Goal: Task Accomplishment & Management: Manage account settings

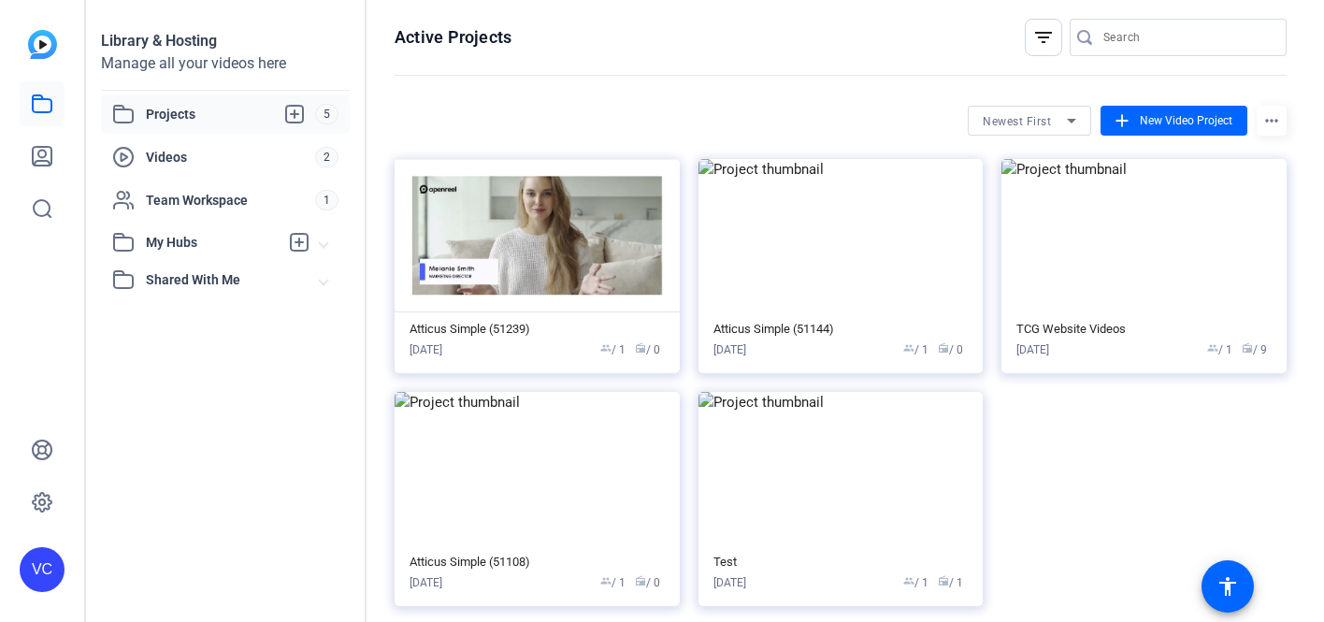
click at [536, 260] on img at bounding box center [536, 235] width 285 height 153
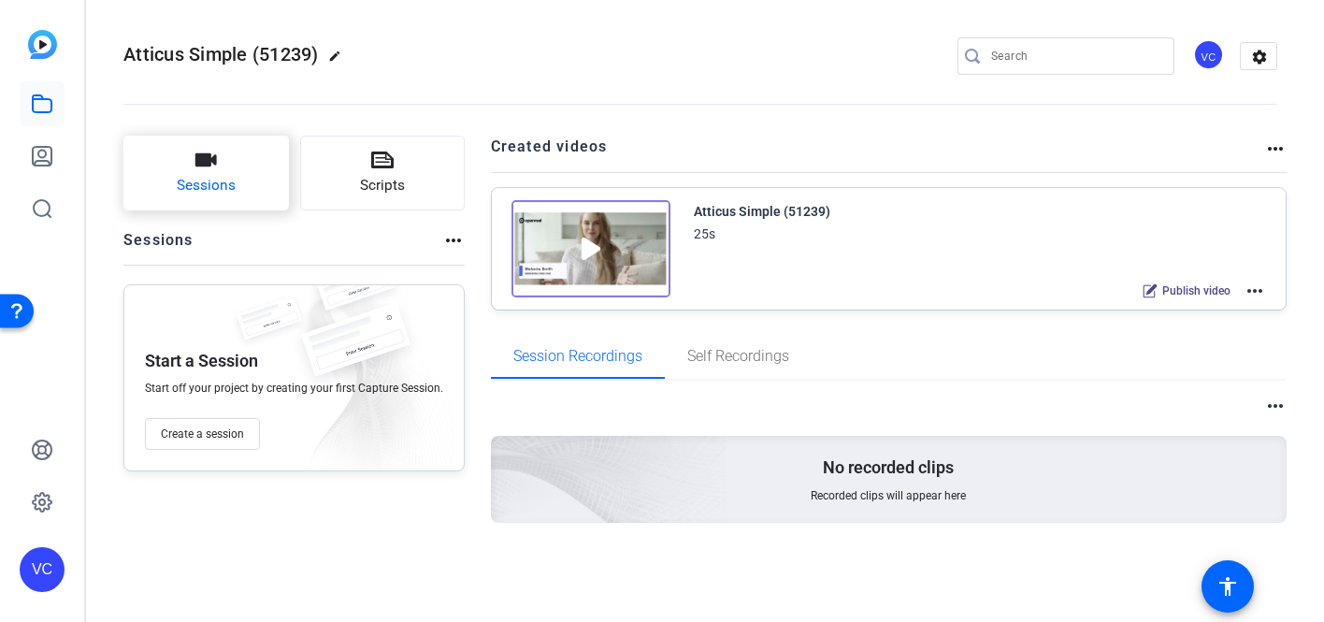
click at [236, 192] on button "Sessions" at bounding box center [205, 173] width 165 height 75
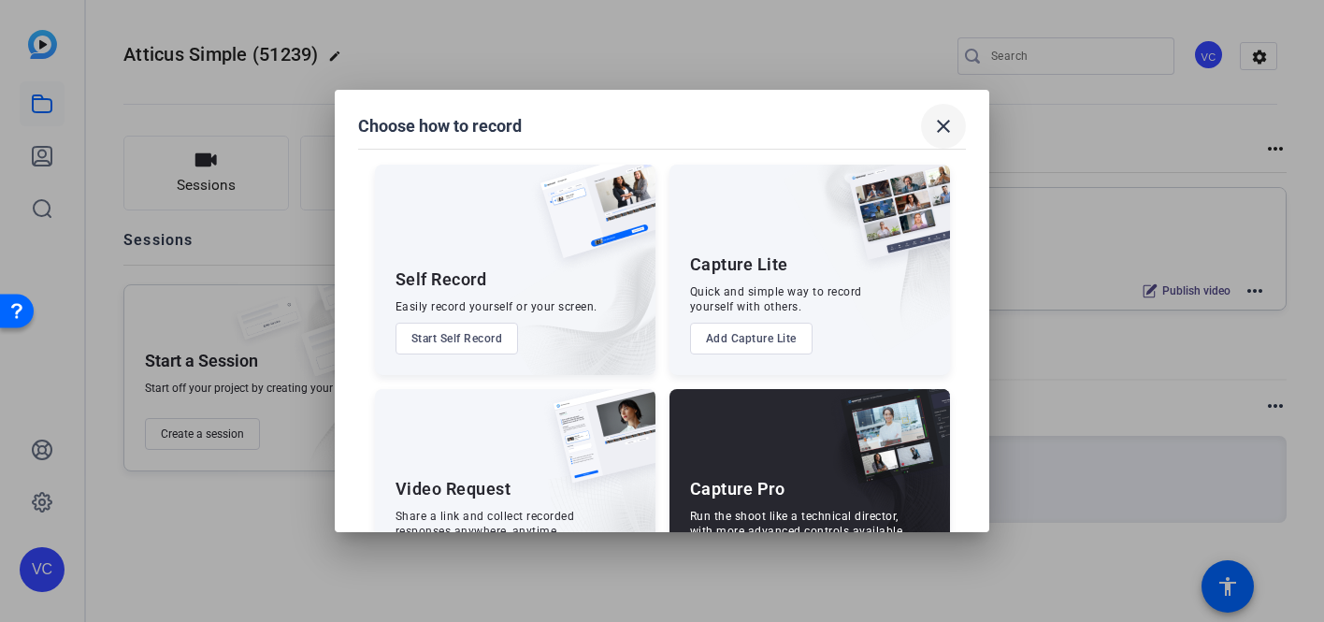
click at [937, 130] on mat-icon "close" at bounding box center [943, 126] width 22 height 22
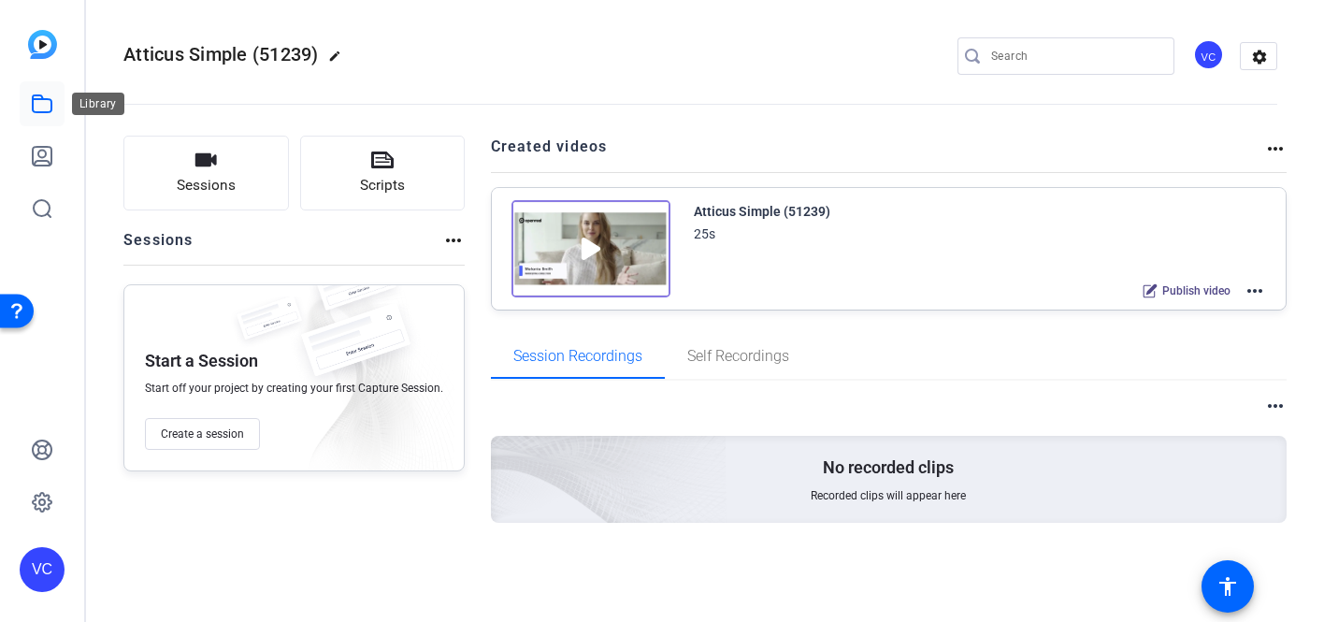
click at [37, 114] on icon at bounding box center [42, 104] width 22 height 22
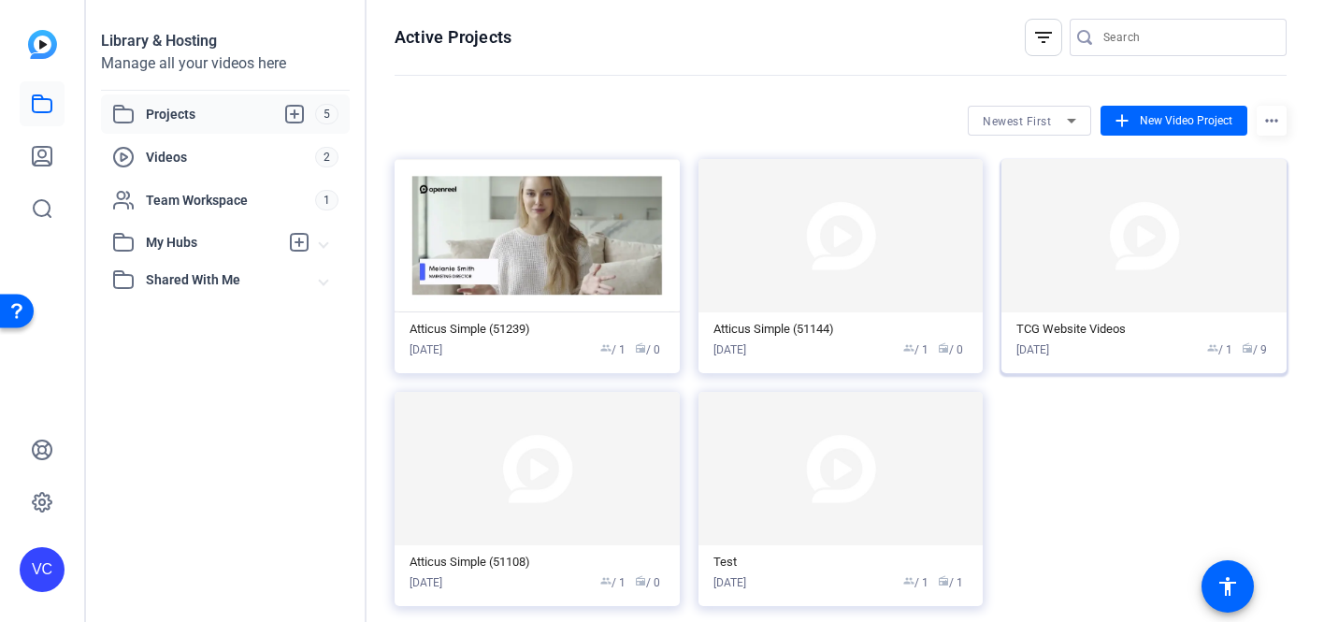
click at [1128, 259] on img at bounding box center [1143, 235] width 285 height 153
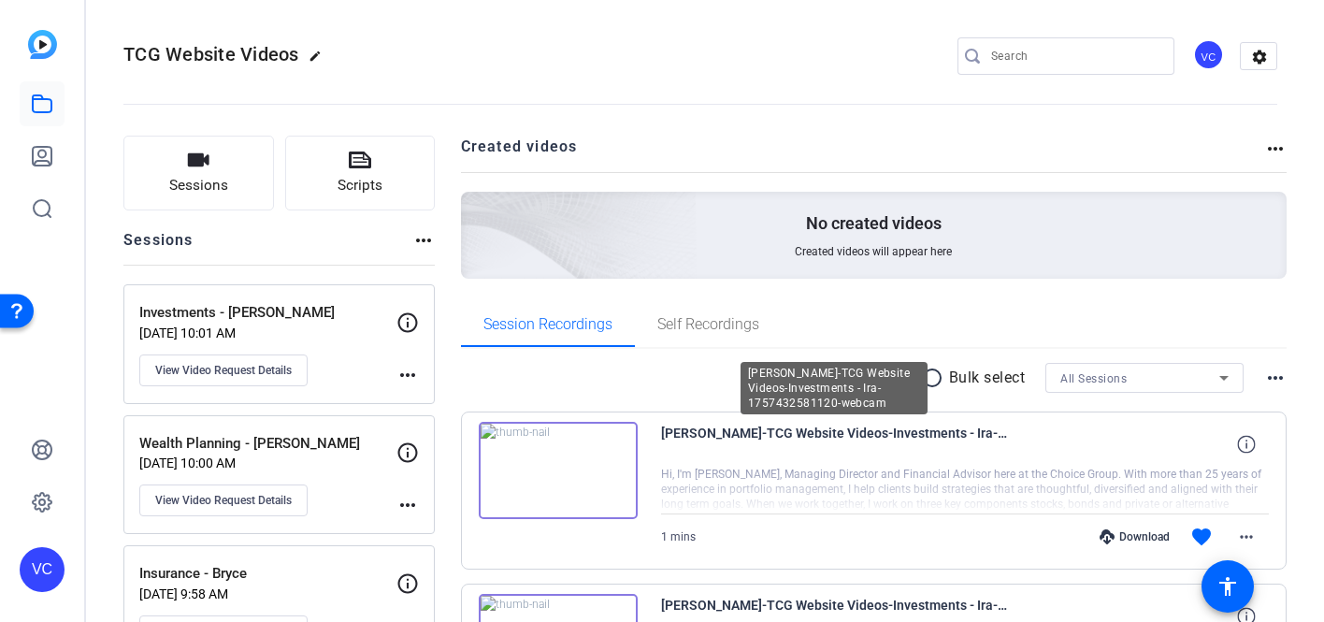
click at [713, 442] on span "[PERSON_NAME]-TCG Website Videos-Investments - Ira-1757432581120-webcam" at bounding box center [834, 444] width 346 height 45
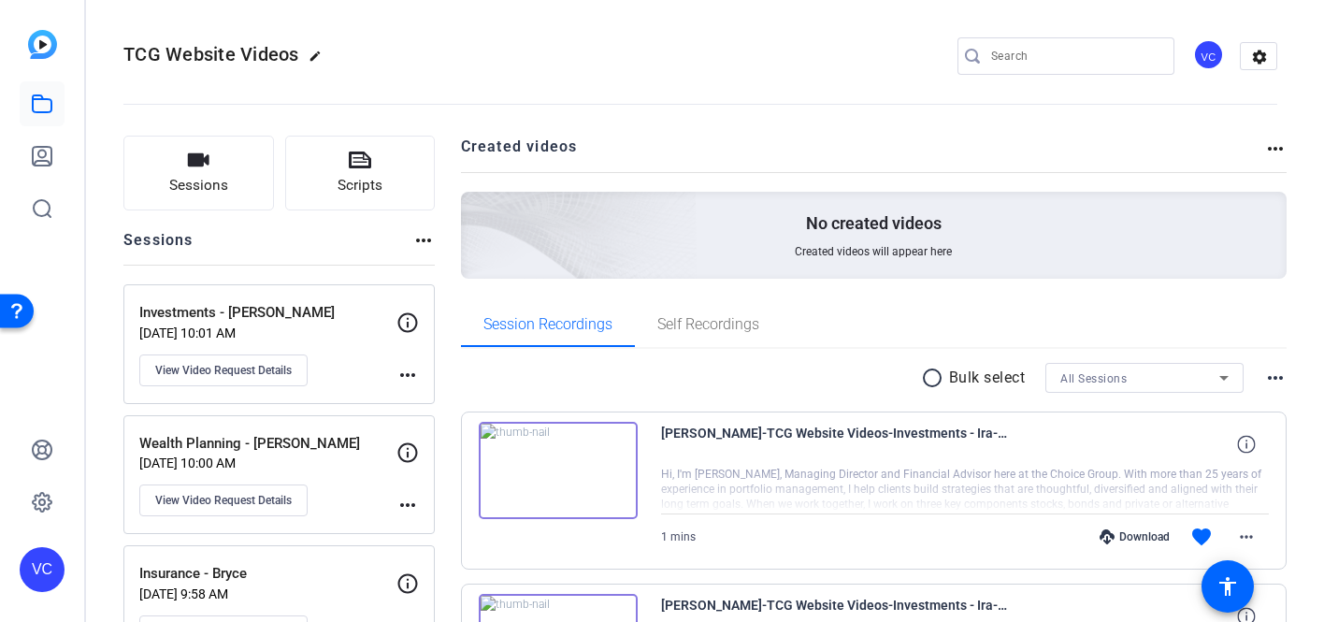
click at [1053, 442] on div "[PERSON_NAME]-TCG Website Videos-Investments - Ira-1757432581120-webcam" at bounding box center [965, 444] width 609 height 45
click at [1251, 541] on mat-icon "more_horiz" at bounding box center [1246, 536] width 22 height 22
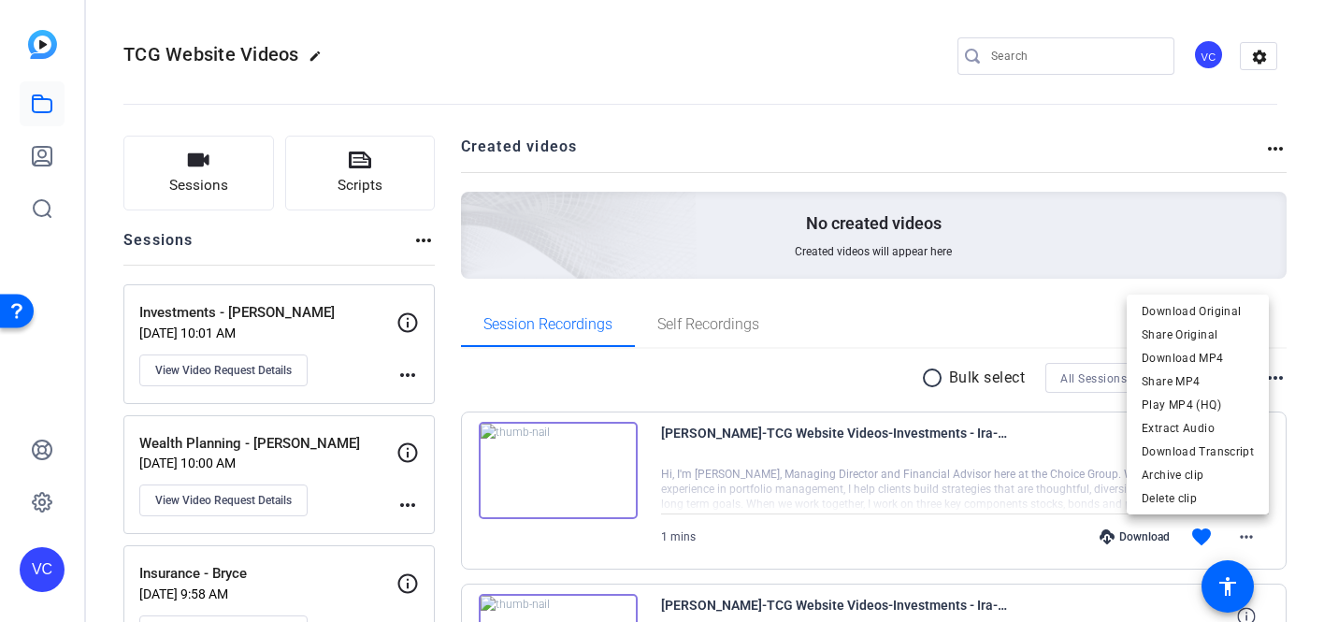
click at [996, 462] on div at bounding box center [662, 311] width 1324 height 622
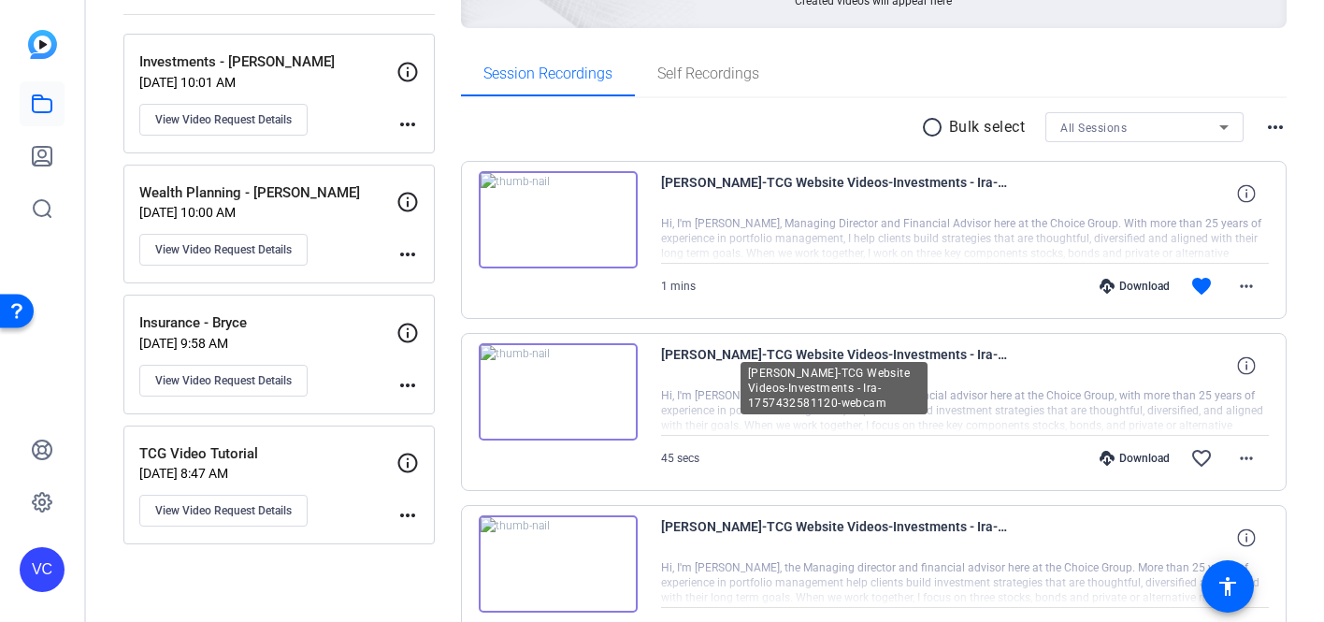
scroll to position [254, 0]
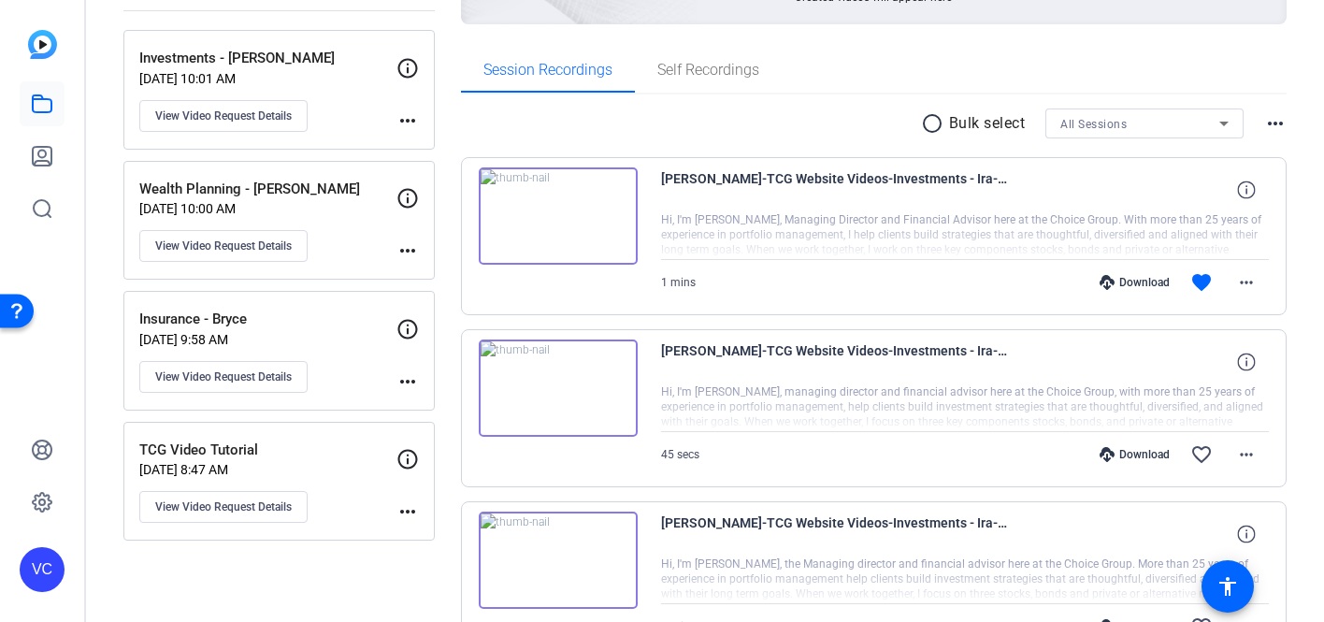
click at [780, 212] on div at bounding box center [965, 235] width 609 height 47
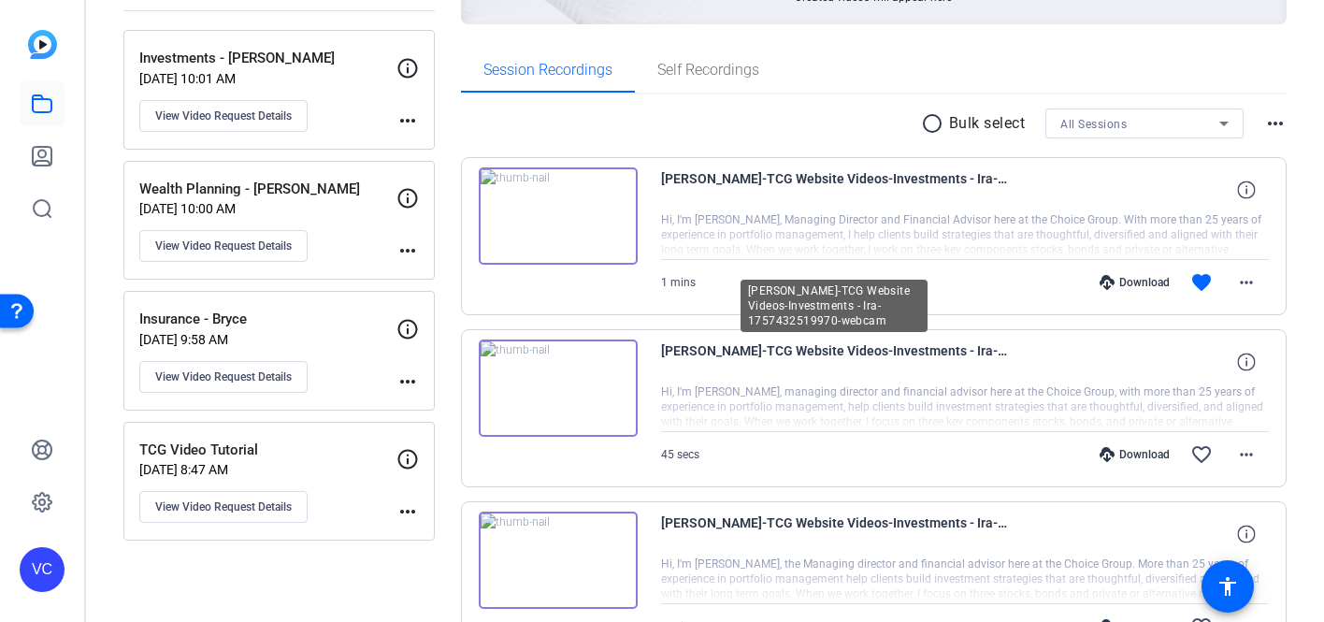
click at [784, 381] on span "ira katz-TCG Website Videos-Investments - Ira-1757432519970-webcam" at bounding box center [834, 361] width 346 height 45
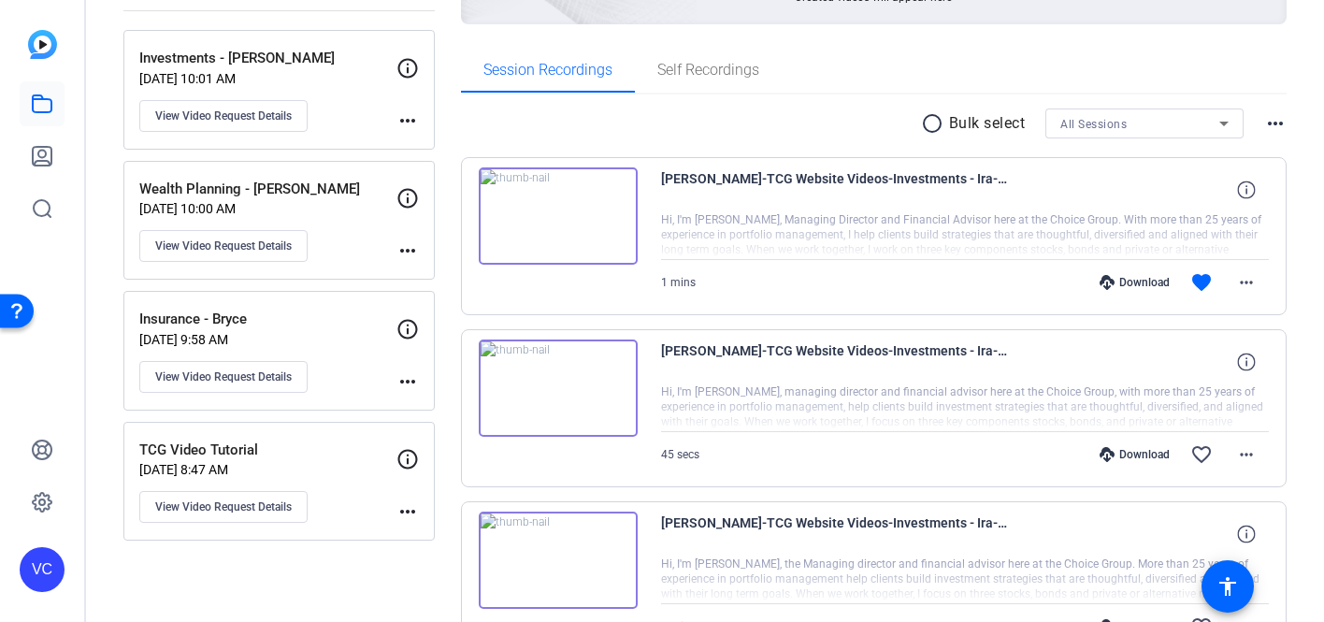
click at [785, 217] on div at bounding box center [965, 235] width 609 height 47
click at [930, 124] on mat-icon "radio_button_unchecked" at bounding box center [935, 123] width 28 height 22
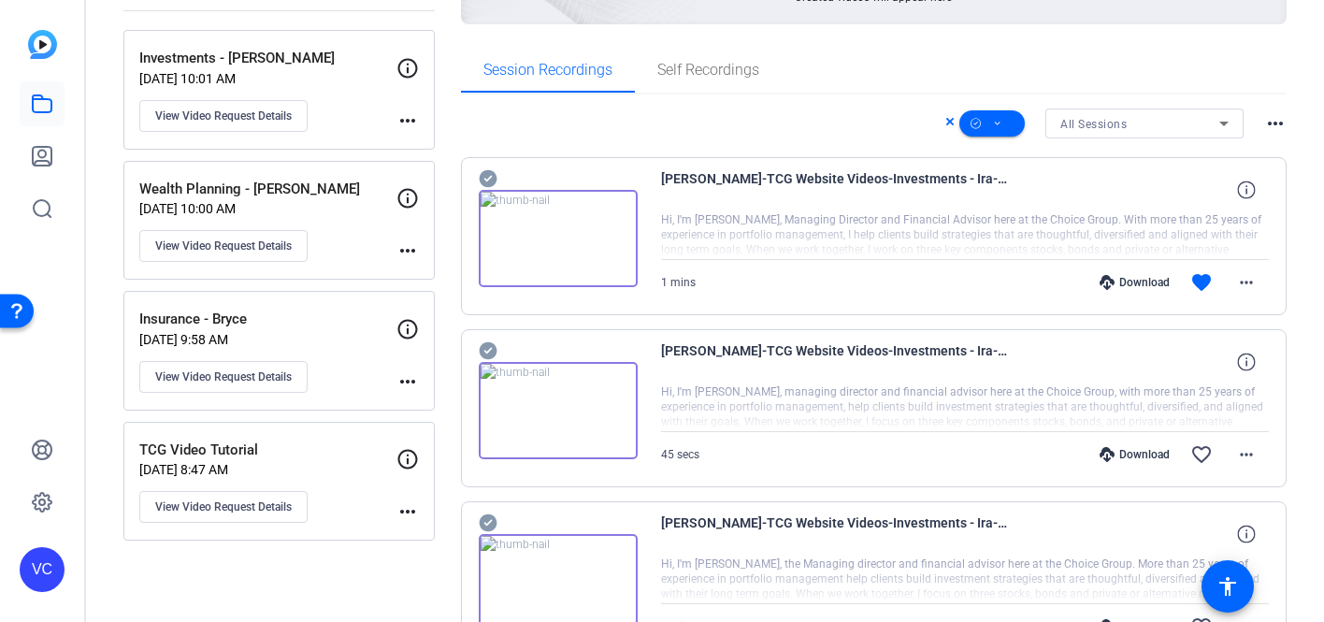
click at [484, 347] on icon at bounding box center [488, 351] width 18 height 18
click at [492, 353] on icon at bounding box center [488, 351] width 18 height 18
click at [486, 182] on icon at bounding box center [488, 179] width 18 height 18
click at [950, 123] on icon at bounding box center [949, 121] width 7 height 7
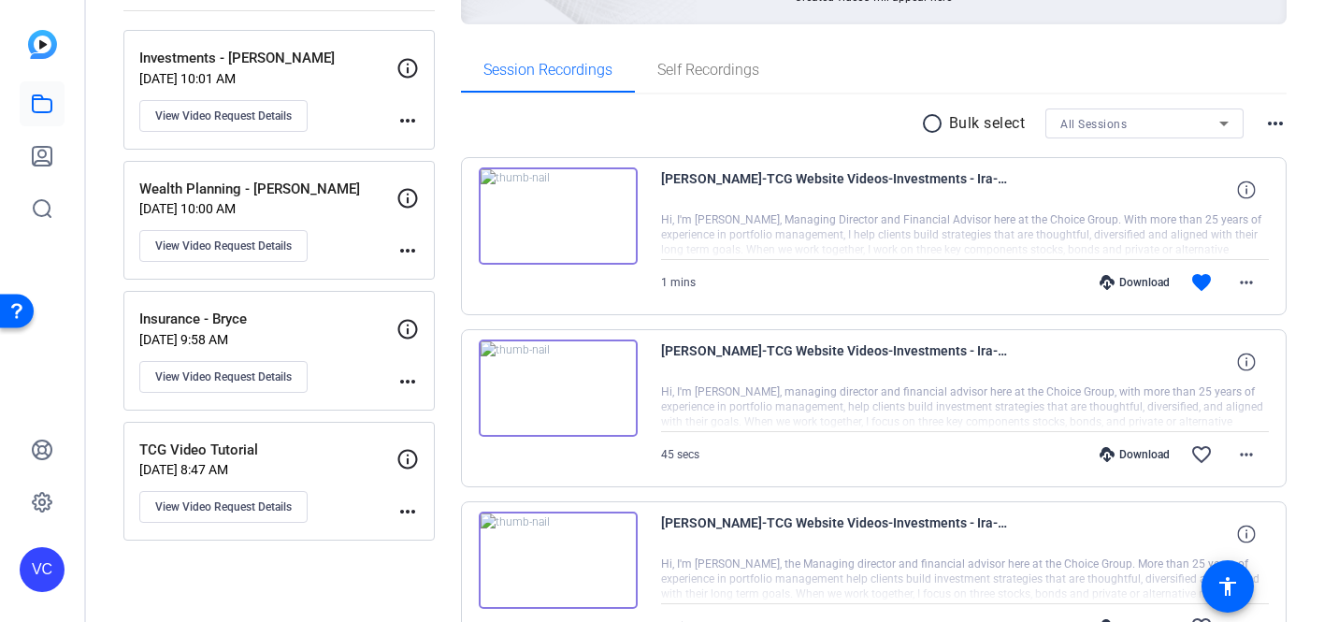
click at [466, 175] on div "ira katz-TCG Website Videos-Investments - Ira-1757432581120-webcam Hi, I'm Ira …" at bounding box center [874, 236] width 826 height 158
click at [472, 158] on div "ira katz-TCG Website Videos-Investments - Ira-1757432581120-webcam Hi, I'm Ira …" at bounding box center [874, 236] width 826 height 158
click at [935, 121] on mat-icon "radio_button_unchecked" at bounding box center [935, 123] width 28 height 22
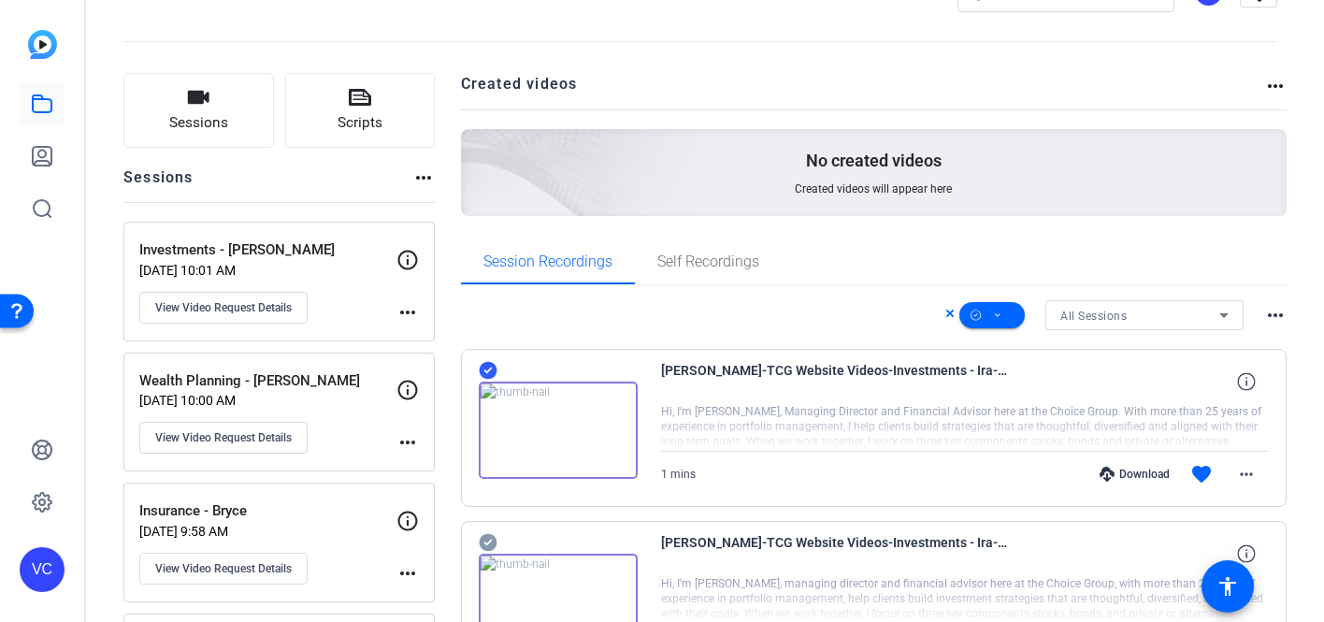
scroll to position [0, 0]
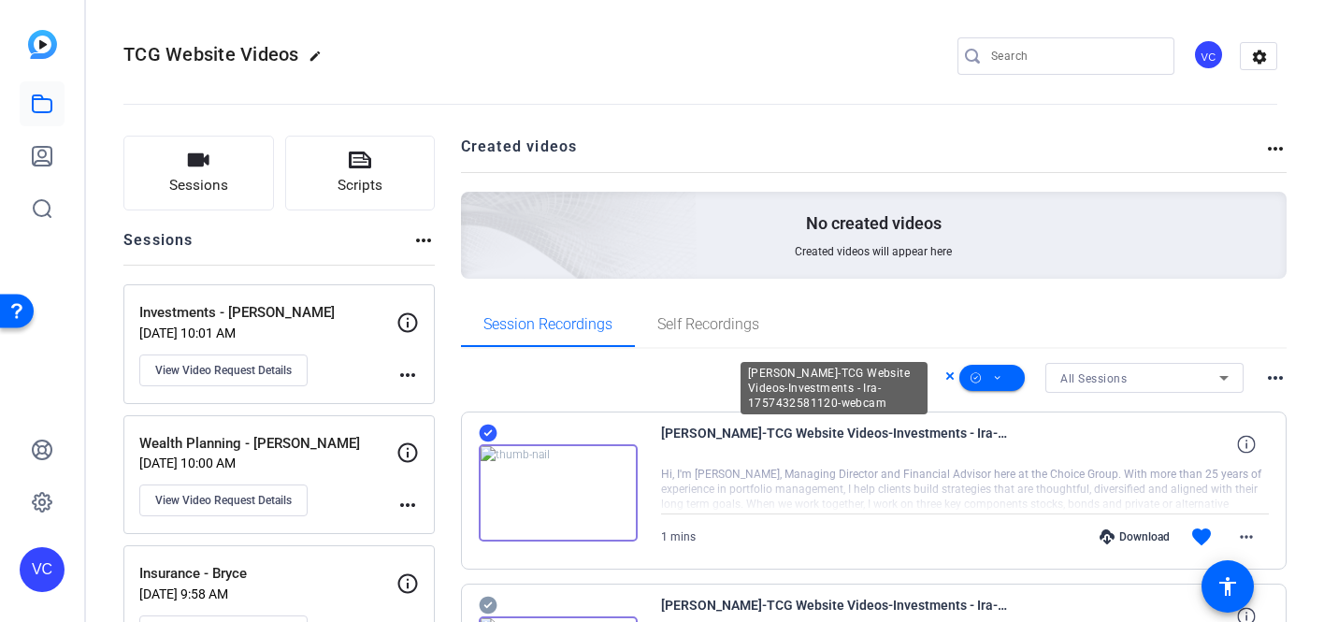
click at [829, 458] on span "[PERSON_NAME]-TCG Website Videos-Investments - Ira-1757432581120-webcam" at bounding box center [834, 444] width 346 height 45
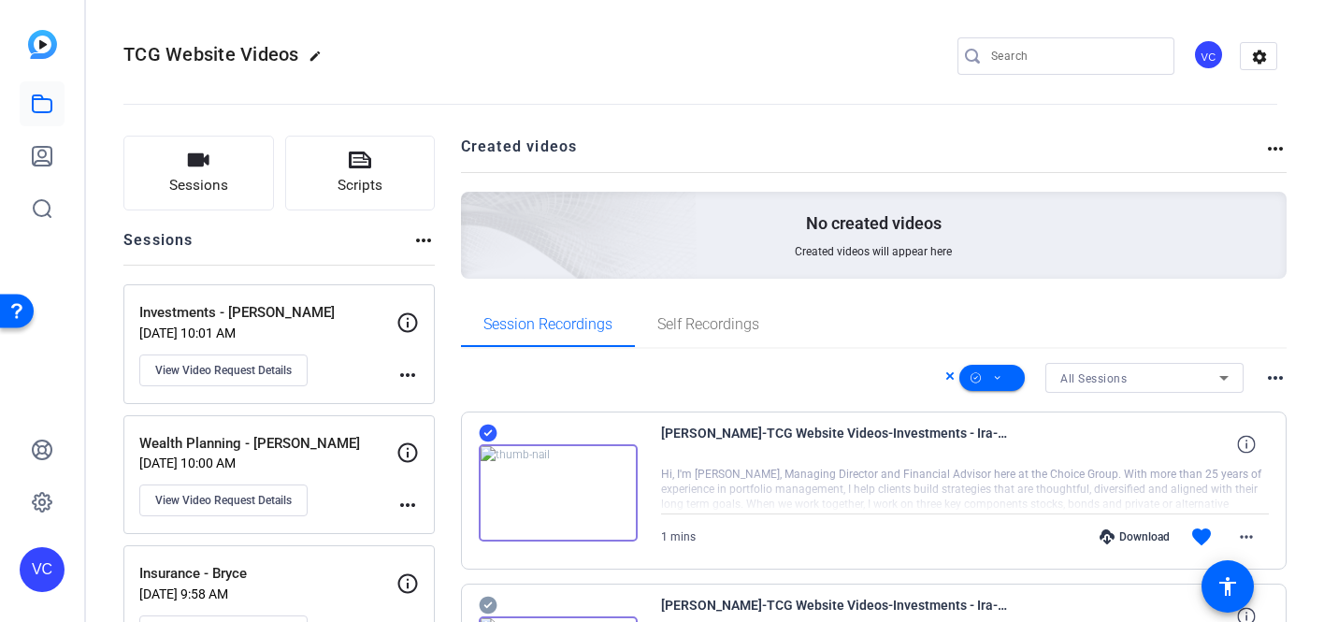
click at [828, 437] on span "[PERSON_NAME]-TCG Website Videos-Investments - Ira-1757432581120-webcam" at bounding box center [834, 444] width 346 height 45
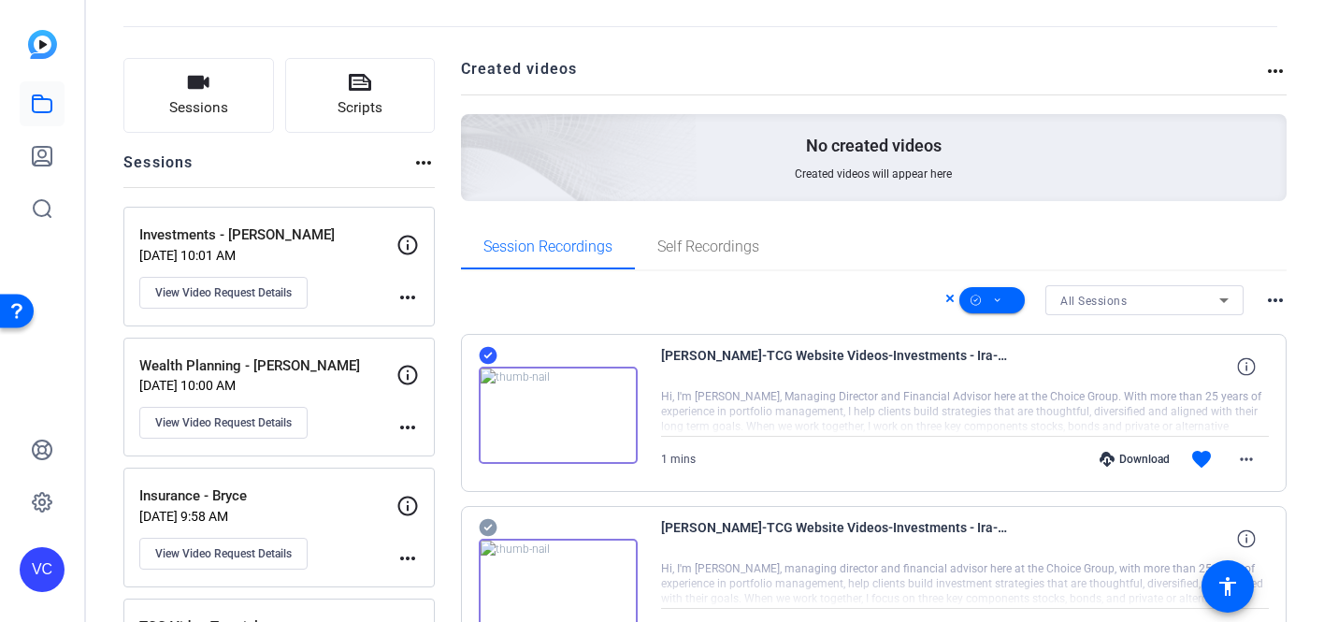
scroll to position [79, 0]
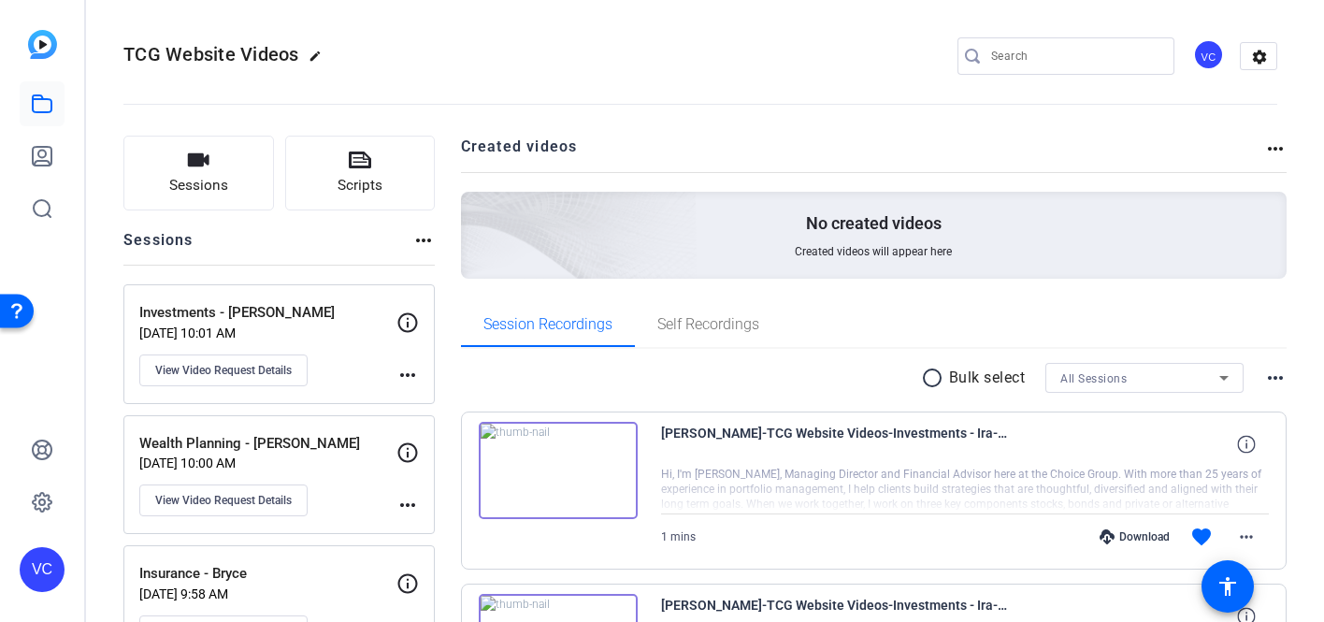
click at [720, 419] on div "ira katz-TCG Website Videos-Investments - Ira-1757432581120-webcam Hi, I'm Ira …" at bounding box center [874, 490] width 826 height 158
click at [1111, 379] on span "All Sessions" at bounding box center [1093, 378] width 66 height 13
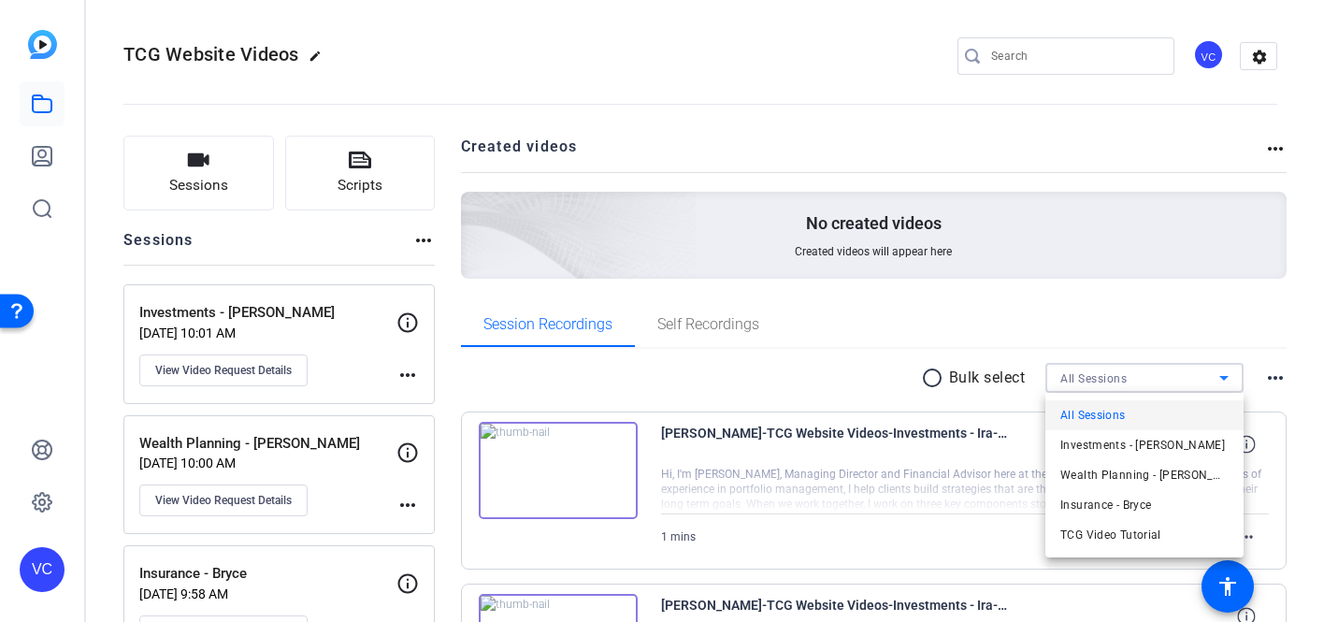
click at [1111, 379] on div at bounding box center [662, 311] width 1324 height 622
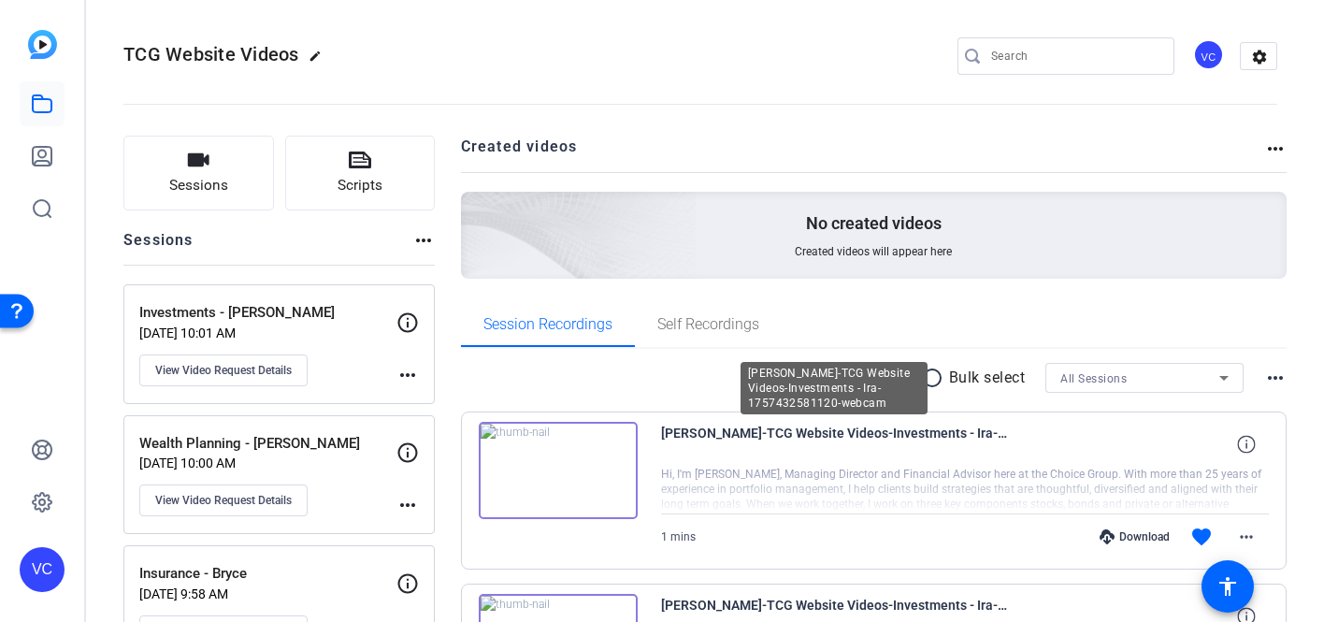
click at [716, 428] on span "[PERSON_NAME]-TCG Website Videos-Investments - Ira-1757432581120-webcam" at bounding box center [834, 444] width 346 height 45
click at [661, 423] on span "[PERSON_NAME]-TCG Website Videos-Investments - Ira-1757432581120-webcam" at bounding box center [834, 444] width 346 height 45
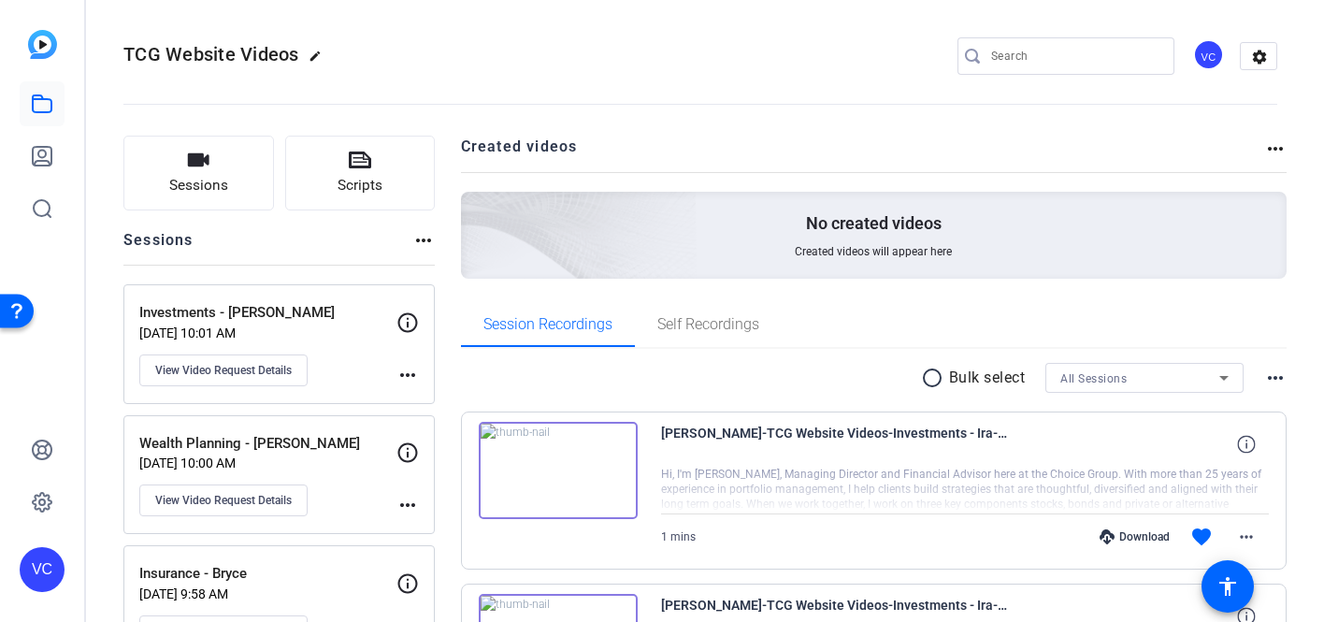
click at [661, 423] on span "[PERSON_NAME]-TCG Website Videos-Investments - Ira-1757432581120-webcam" at bounding box center [834, 444] width 346 height 45
click at [628, 425] on img at bounding box center [558, 470] width 159 height 97
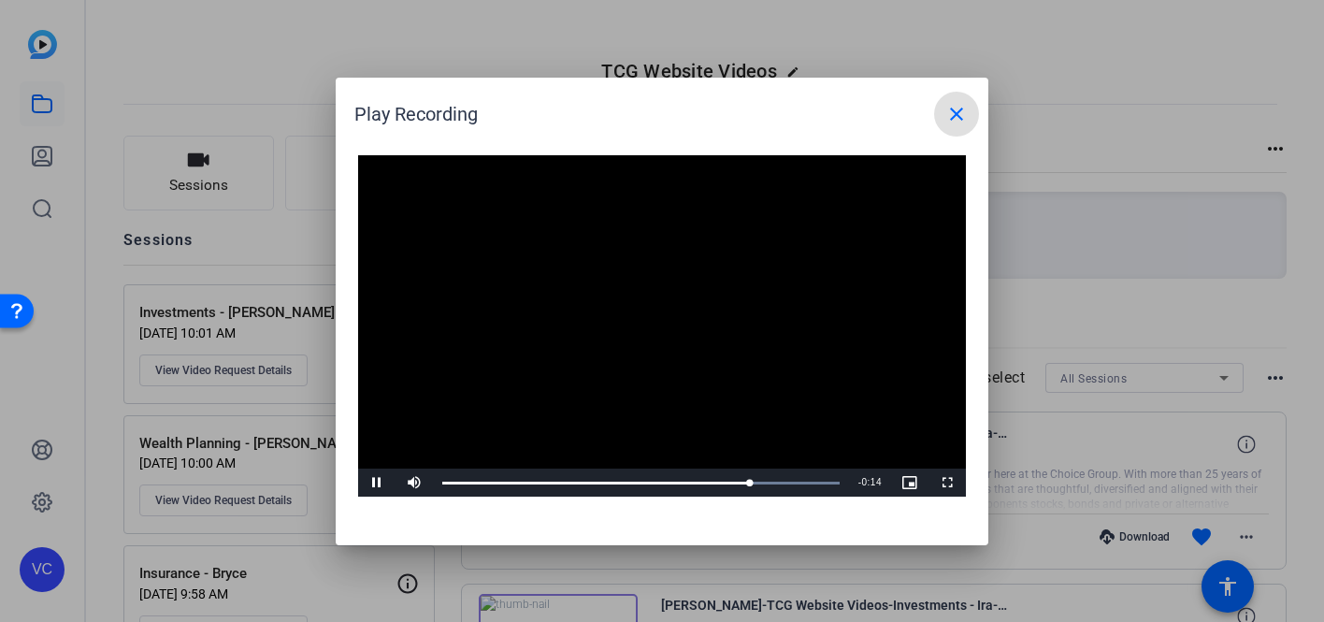
click at [956, 111] on mat-icon "close" at bounding box center [956, 114] width 22 height 22
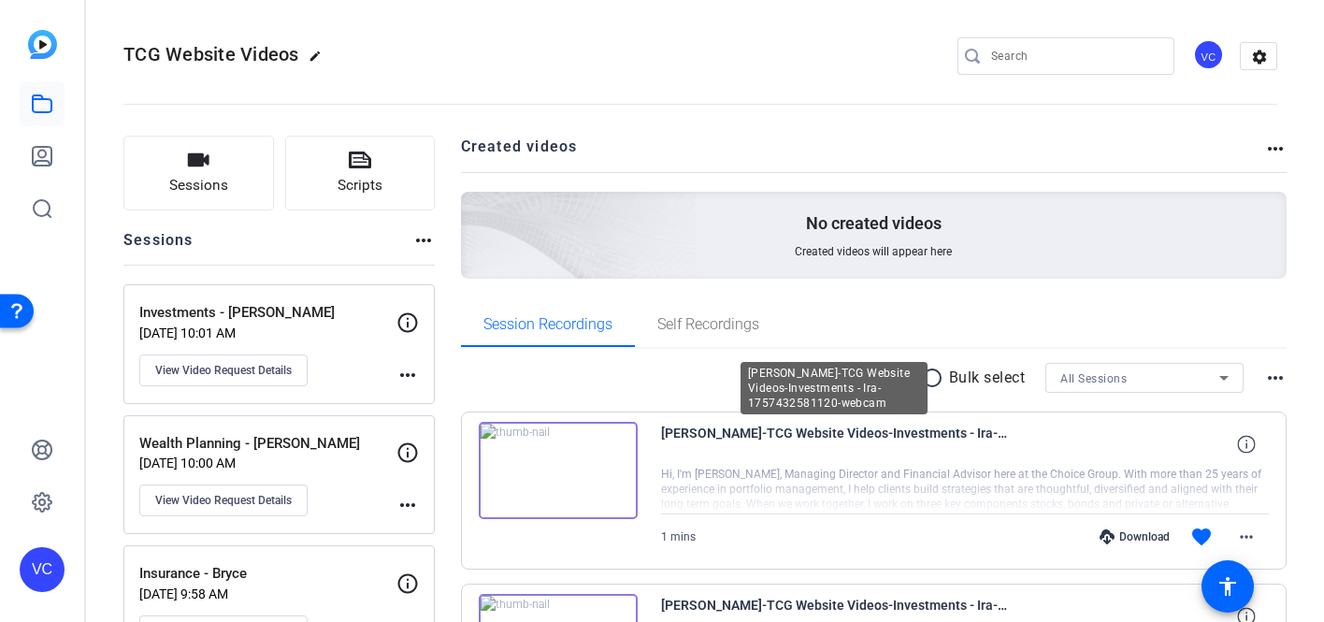
click at [891, 440] on span "[PERSON_NAME]-TCG Website Videos-Investments - Ira-1757432581120-webcam" at bounding box center [834, 444] width 346 height 45
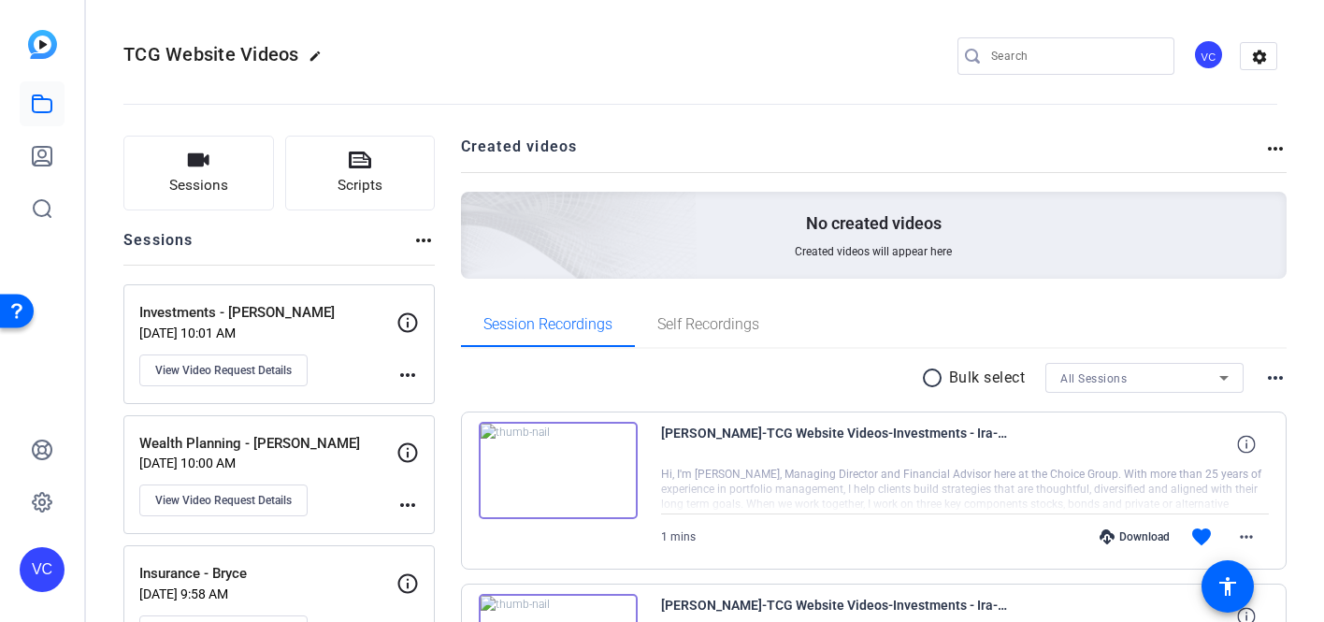
click at [921, 374] on mat-icon "radio_button_unchecked" at bounding box center [935, 377] width 28 height 22
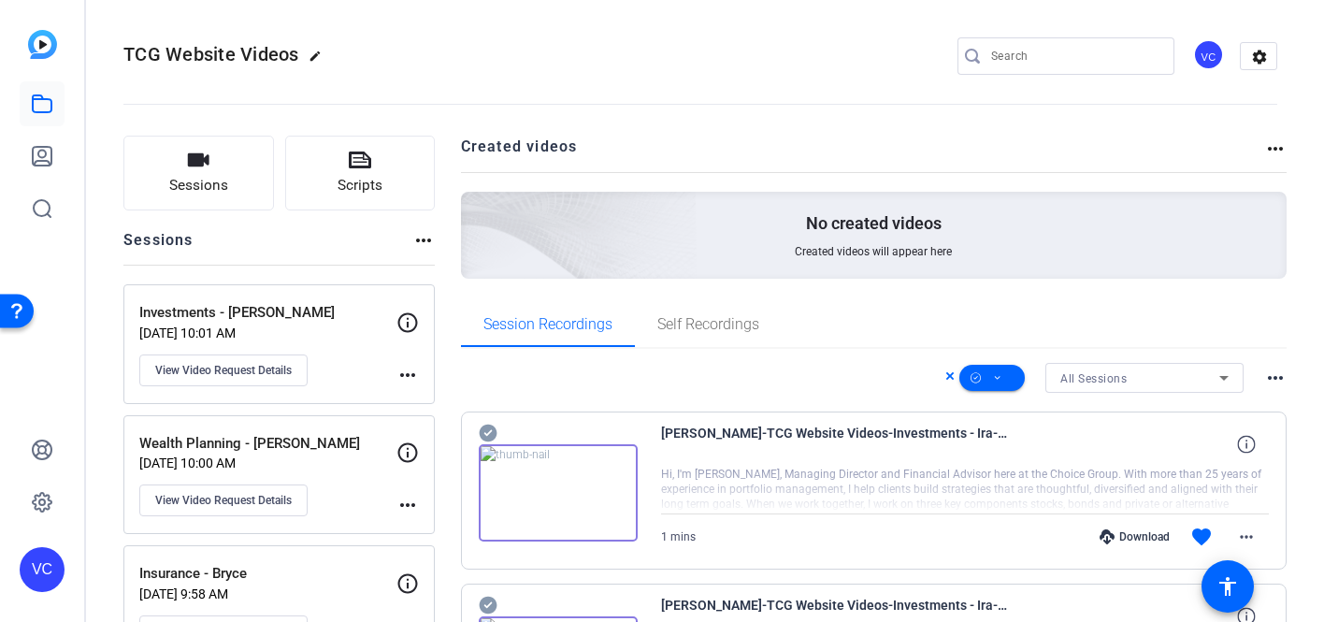
click at [482, 422] on icon at bounding box center [488, 433] width 19 height 22
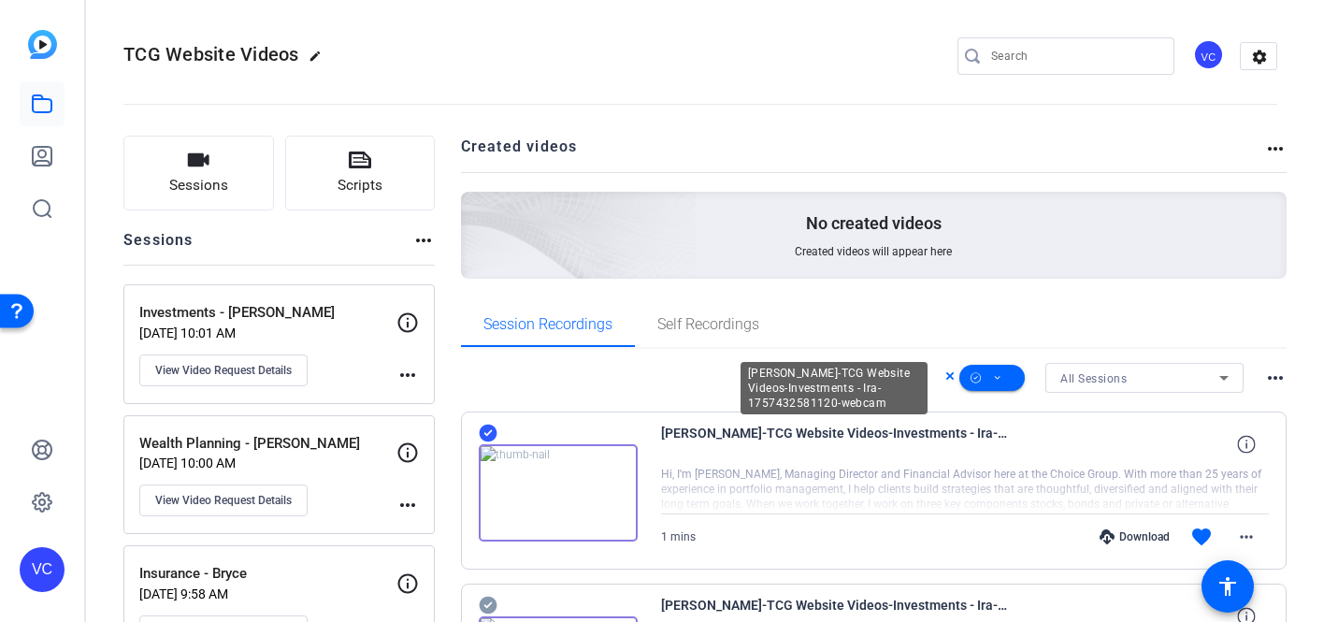
click at [788, 460] on span "[PERSON_NAME]-TCG Website Videos-Investments - Ira-1757432581120-webcam" at bounding box center [834, 444] width 346 height 45
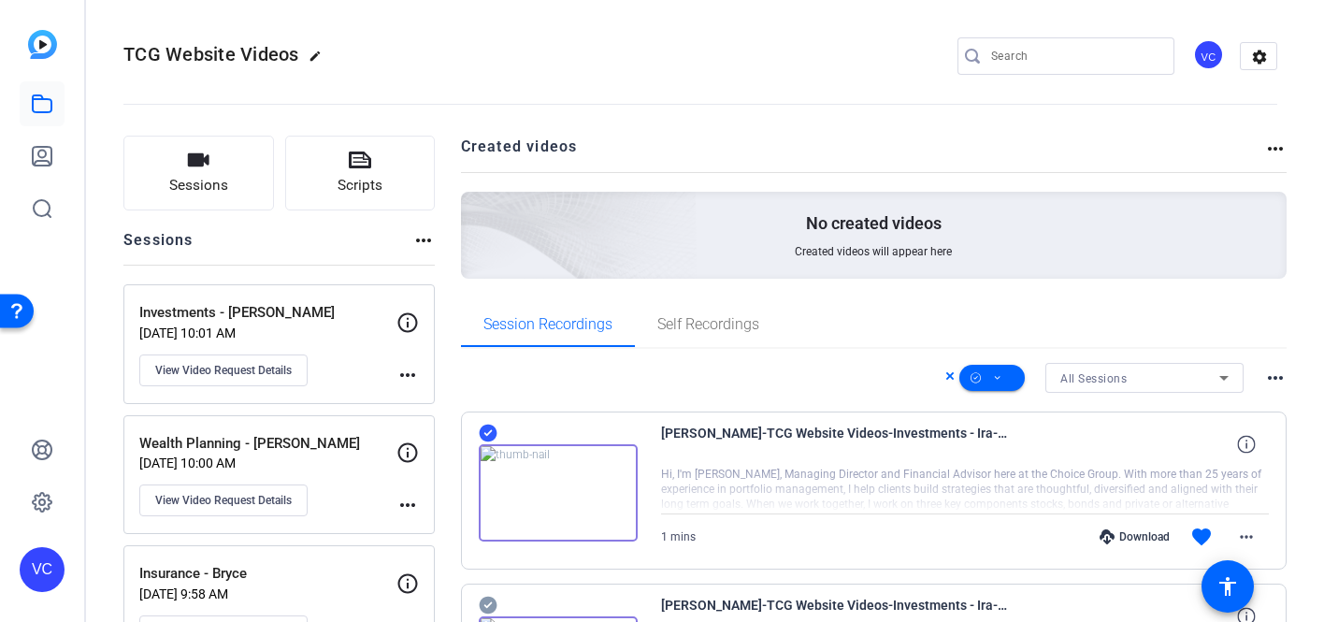
click at [788, 460] on span "[PERSON_NAME]-TCG Website Videos-Investments - Ira-1757432581120-webcam" at bounding box center [834, 444] width 346 height 45
click at [742, 467] on div at bounding box center [965, 489] width 609 height 47
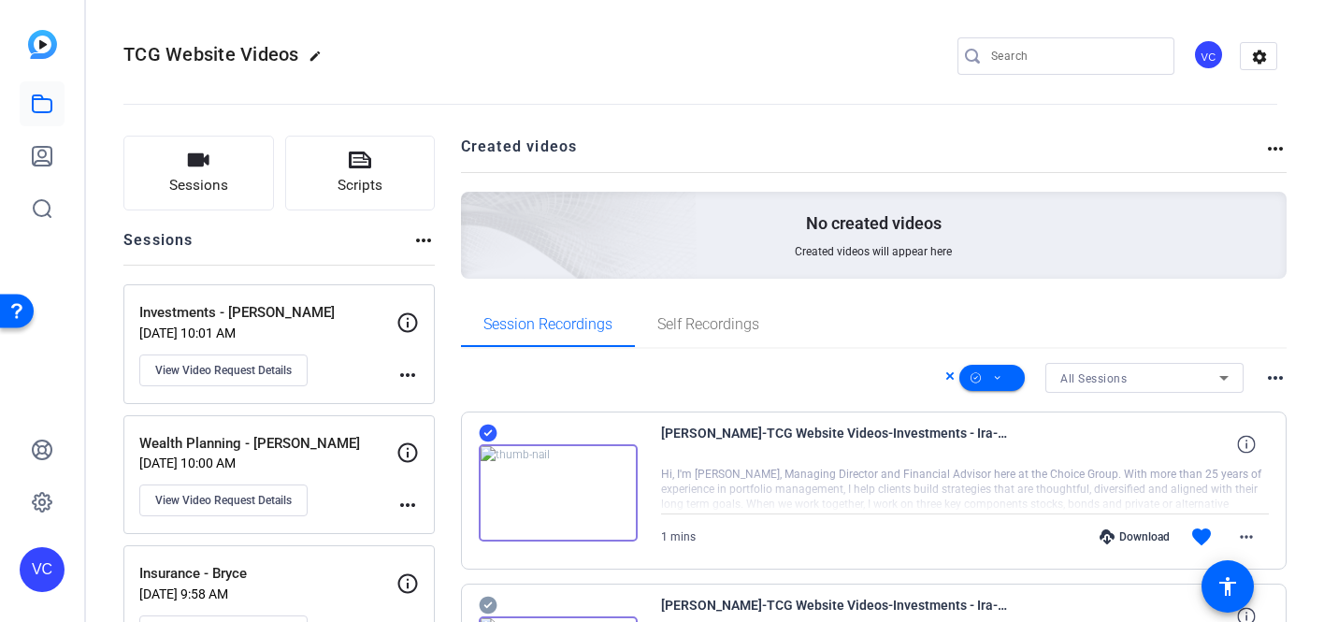
click at [742, 467] on div at bounding box center [965, 489] width 609 height 47
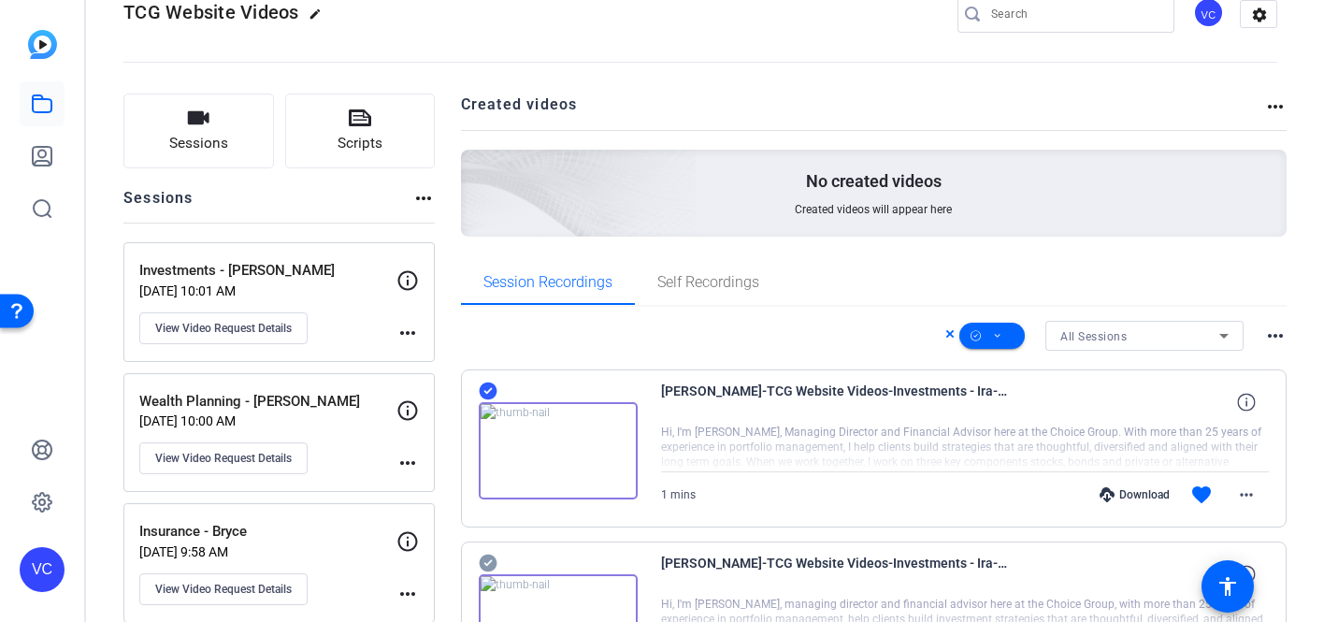
scroll to position [37, 0]
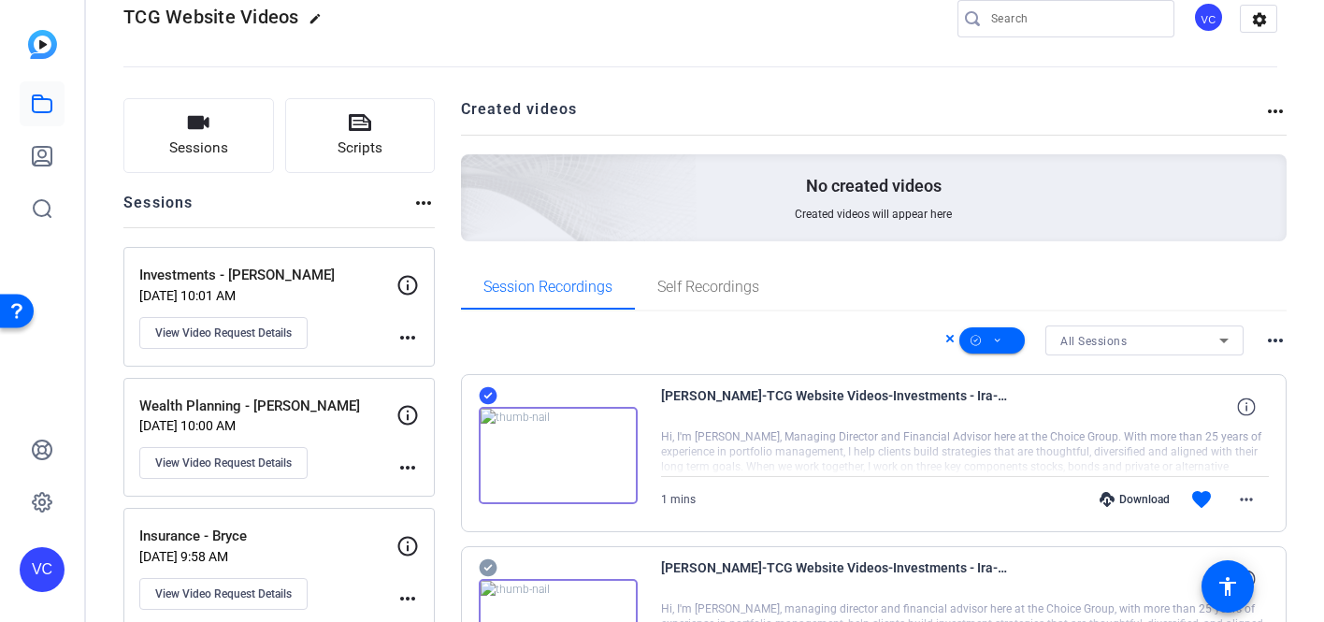
click at [747, 453] on div at bounding box center [965, 452] width 609 height 47
click at [747, 452] on div at bounding box center [965, 452] width 609 height 47
click at [1242, 407] on icon at bounding box center [1246, 406] width 18 height 18
click at [1148, 462] on div at bounding box center [965, 452] width 609 height 47
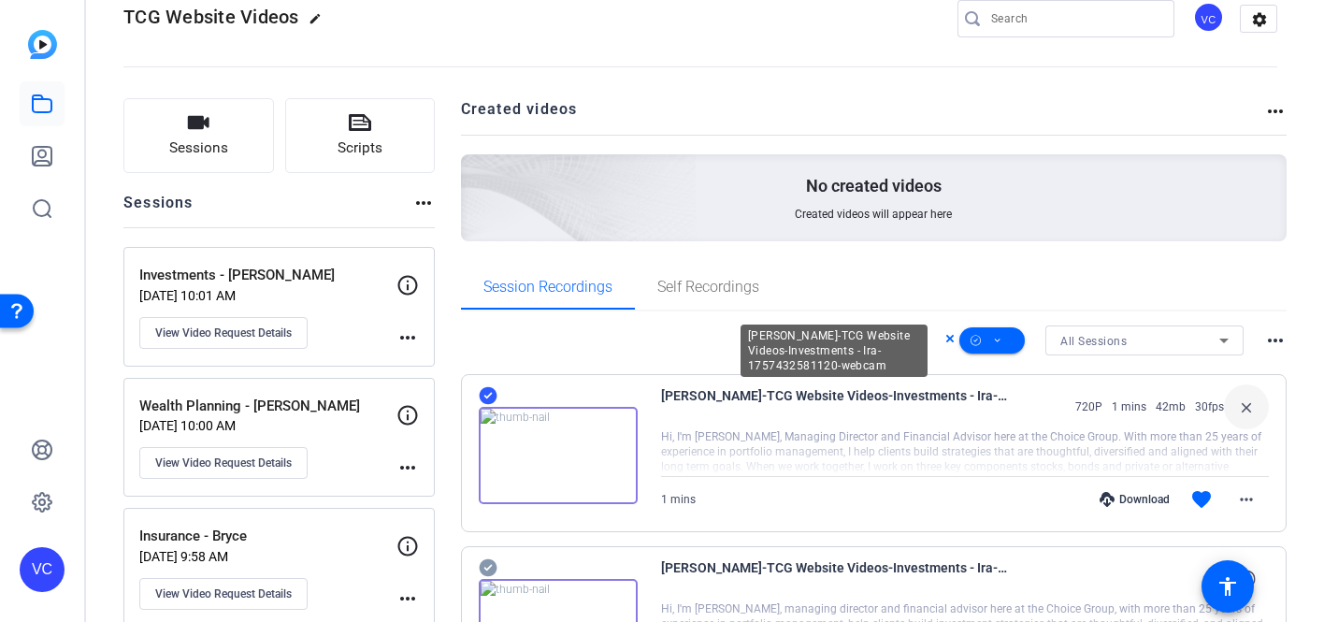
click at [975, 398] on span "[PERSON_NAME]-TCG Website Videos-Investments - Ira-1757432581120-webcam" at bounding box center [834, 406] width 346 height 45
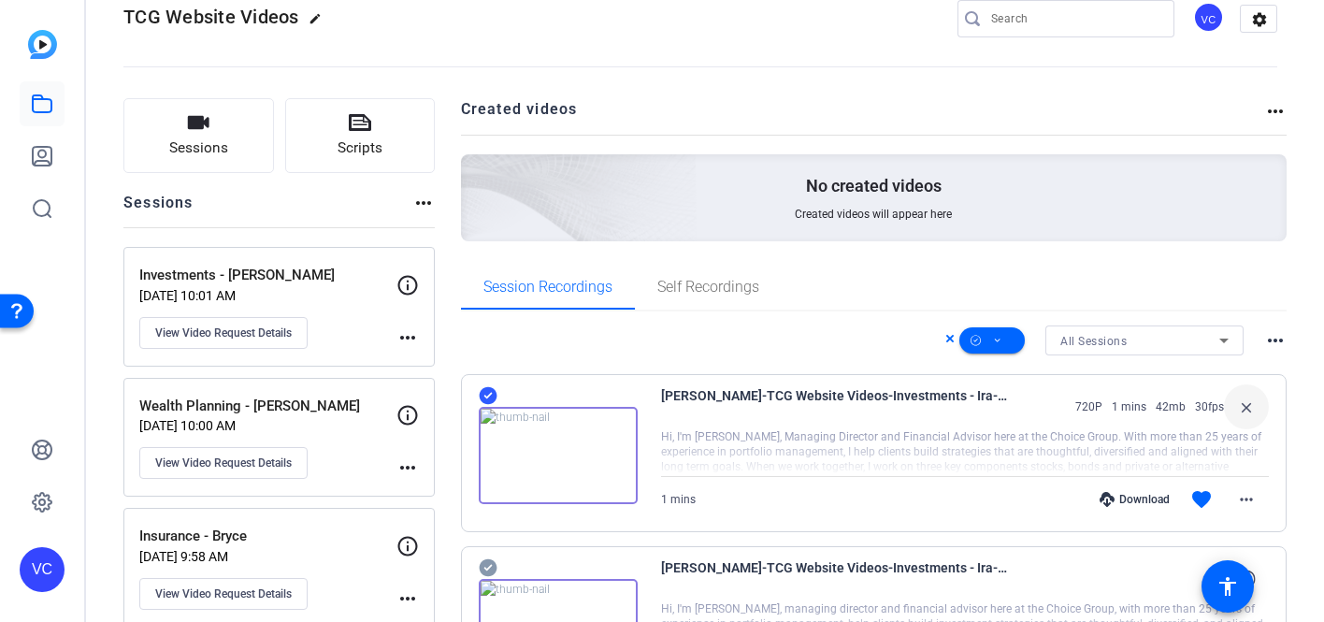
click at [764, 487] on div "1 mins Download favorite more_horiz" at bounding box center [965, 499] width 609 height 45
click at [1272, 337] on mat-icon "more_horiz" at bounding box center [1275, 340] width 22 height 22
click at [1082, 474] on div at bounding box center [662, 311] width 1324 height 622
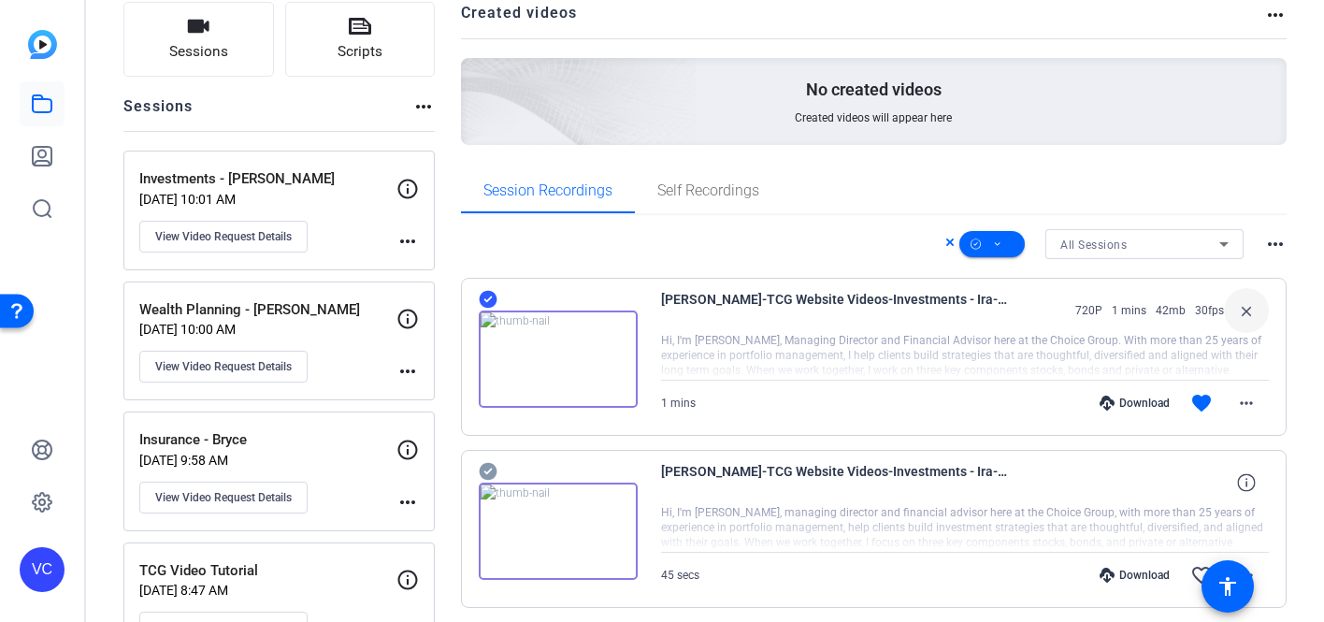
scroll to position [208, 0]
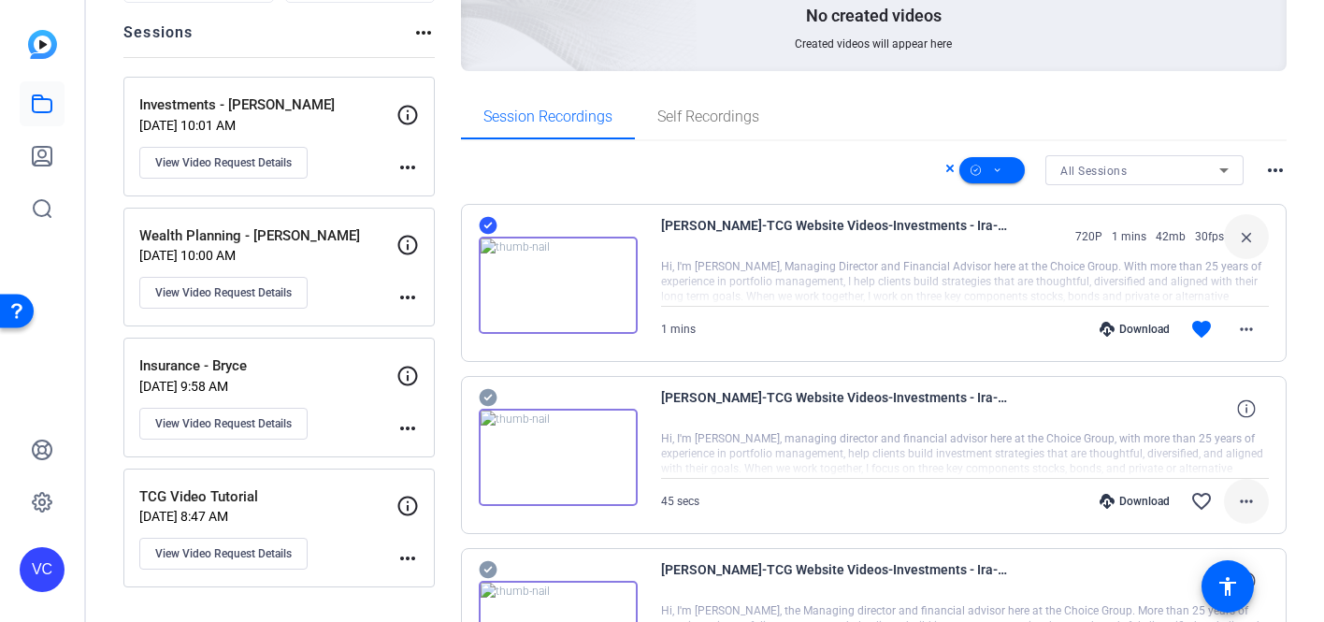
click at [1243, 498] on mat-icon "more_horiz" at bounding box center [1246, 501] width 22 height 22
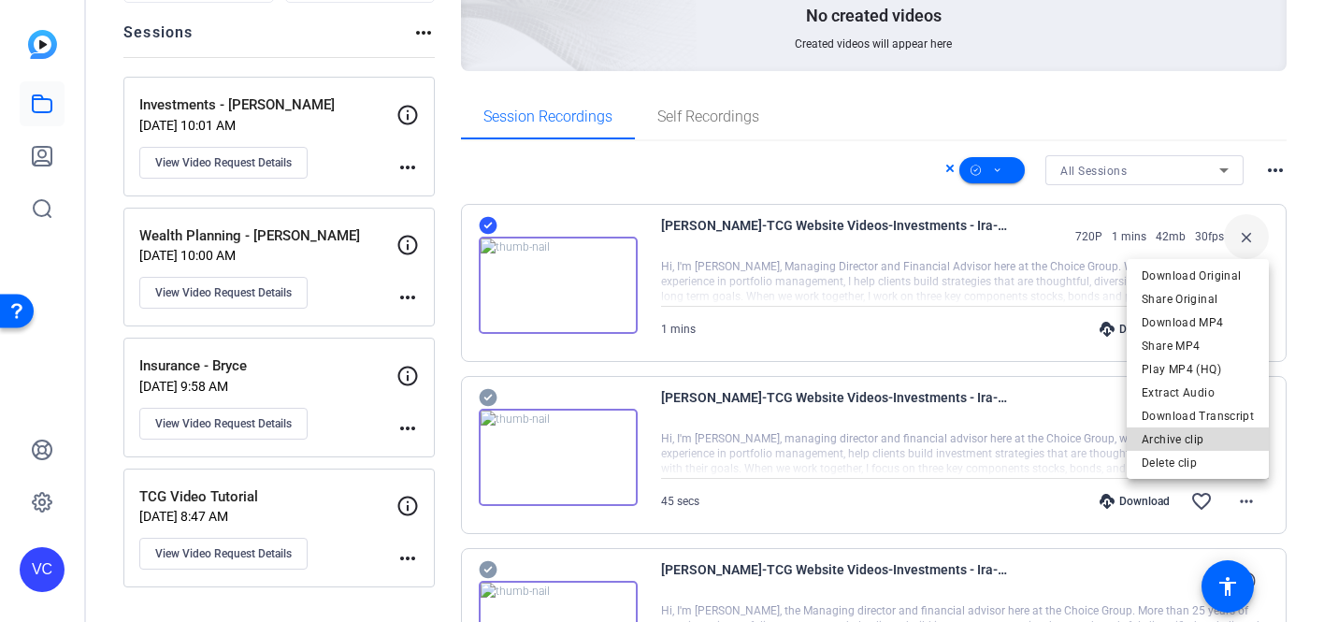
click at [1224, 446] on span "Archive clip" at bounding box center [1197, 439] width 112 height 22
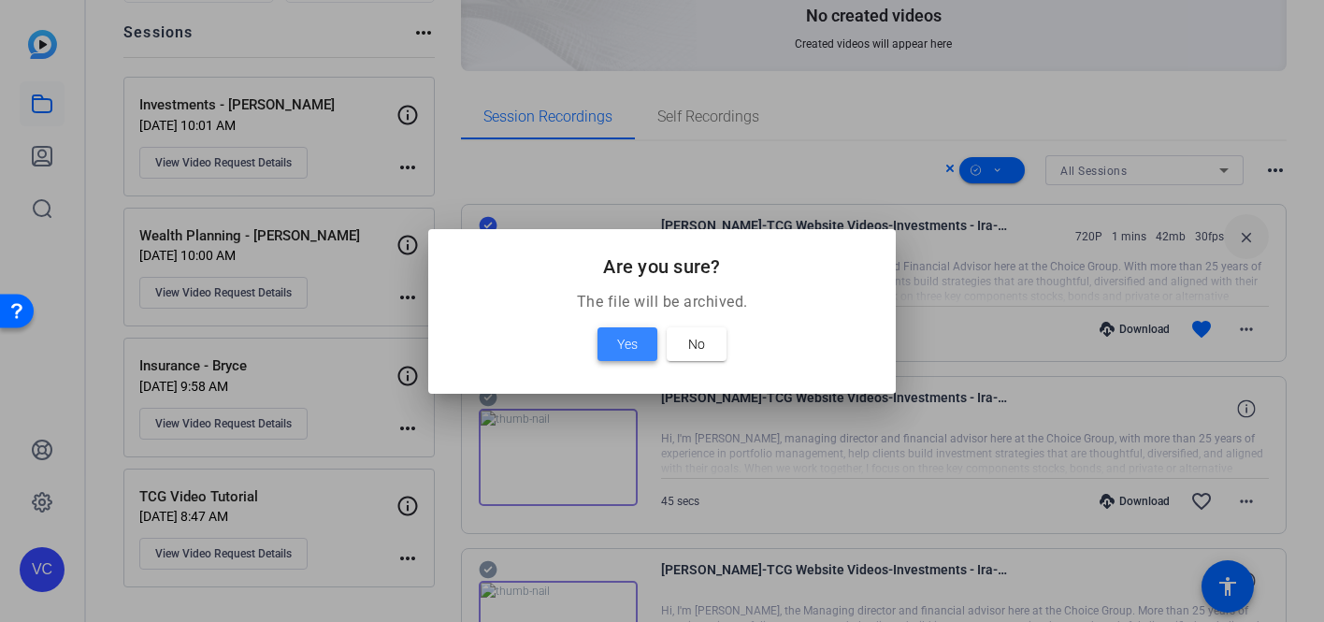
click at [632, 342] on span "Yes" at bounding box center [627, 344] width 21 height 22
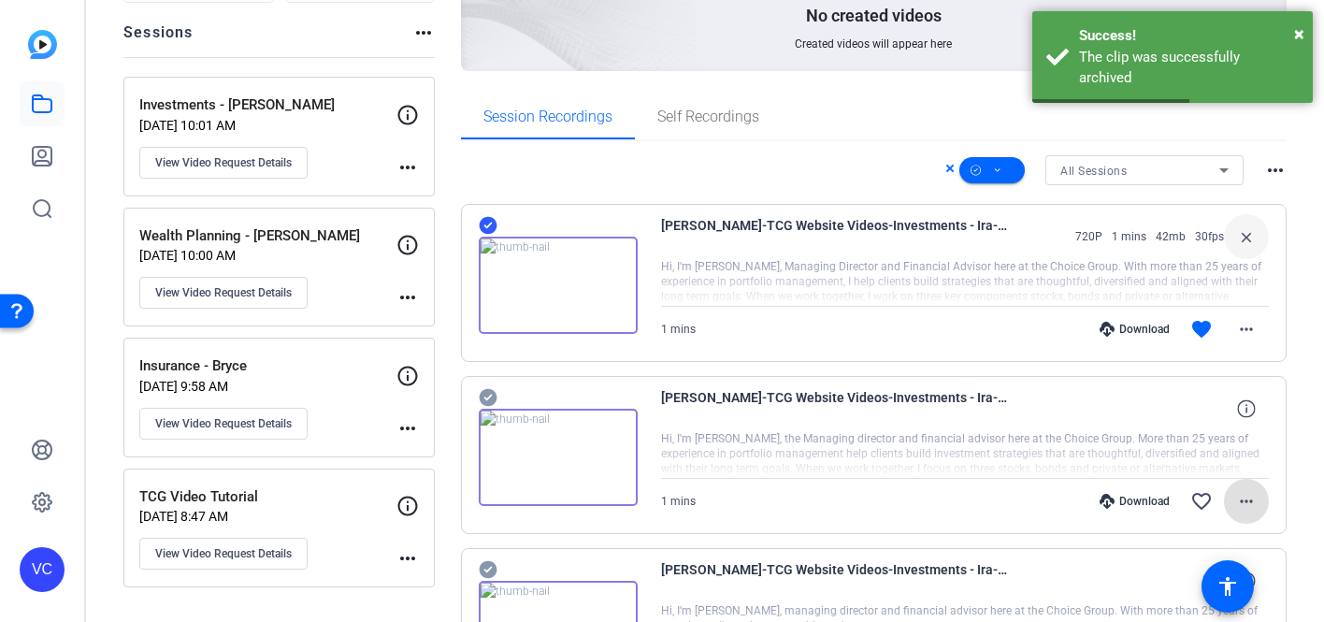
click at [1246, 499] on mat-icon "more_horiz" at bounding box center [1246, 501] width 22 height 22
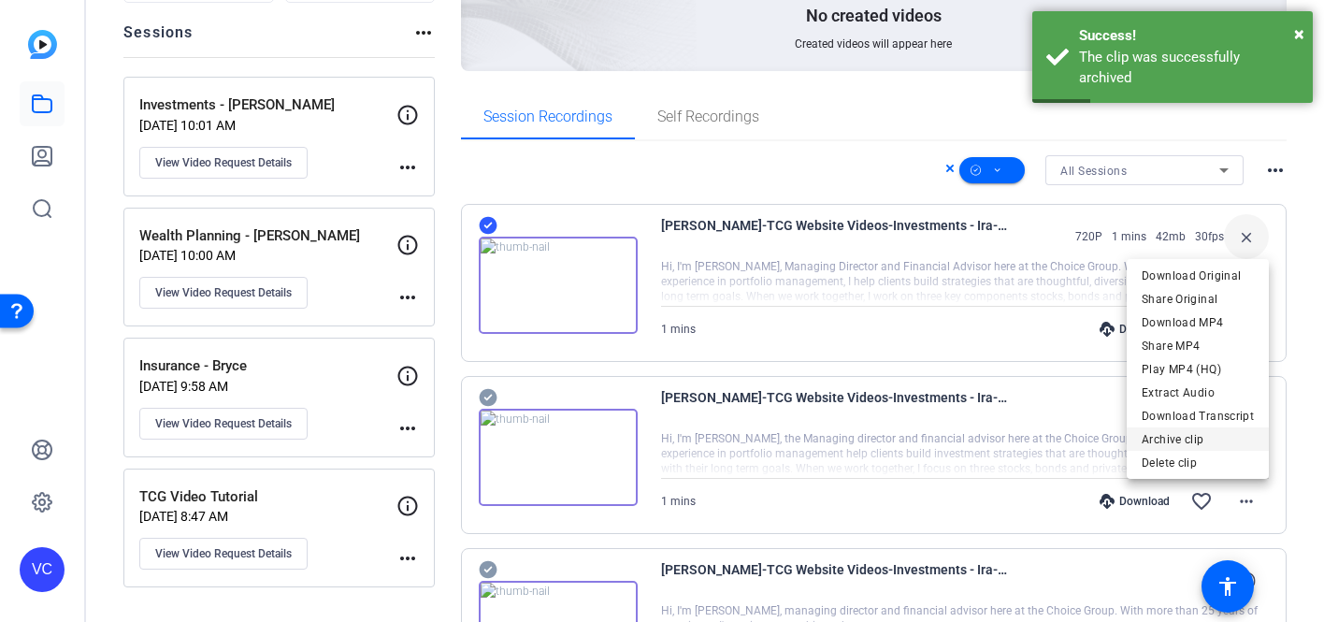
click at [1187, 430] on span "Archive clip" at bounding box center [1197, 439] width 112 height 22
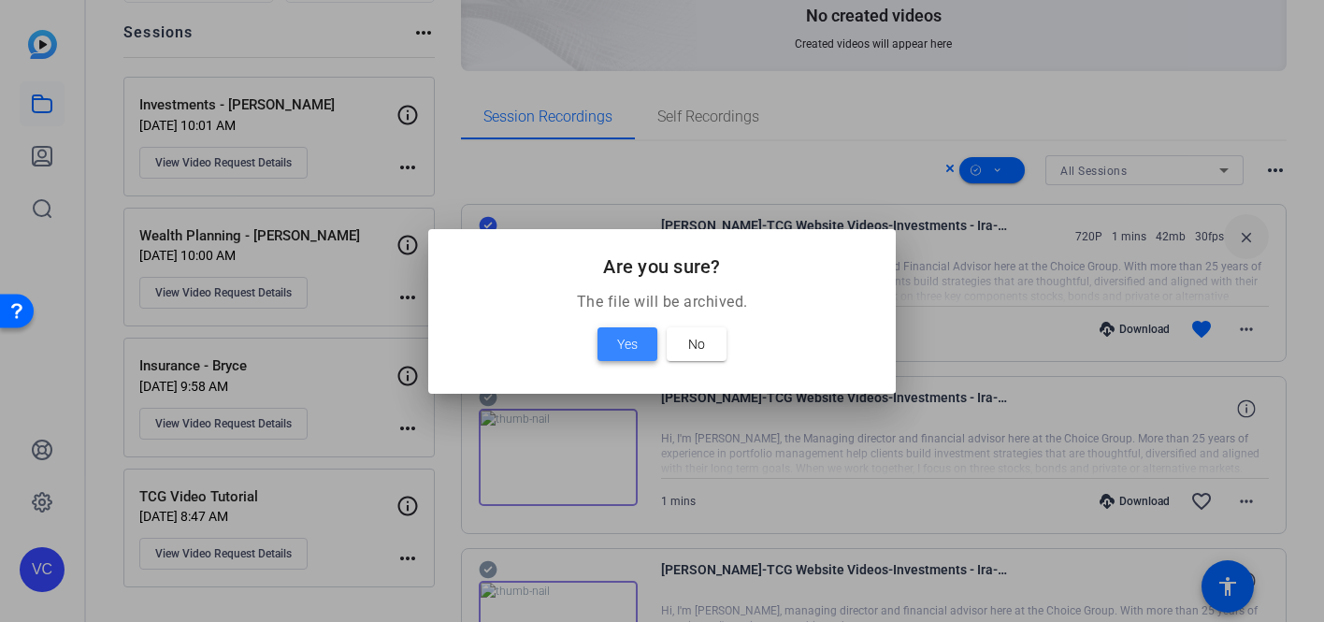
click at [641, 341] on span at bounding box center [627, 344] width 60 height 45
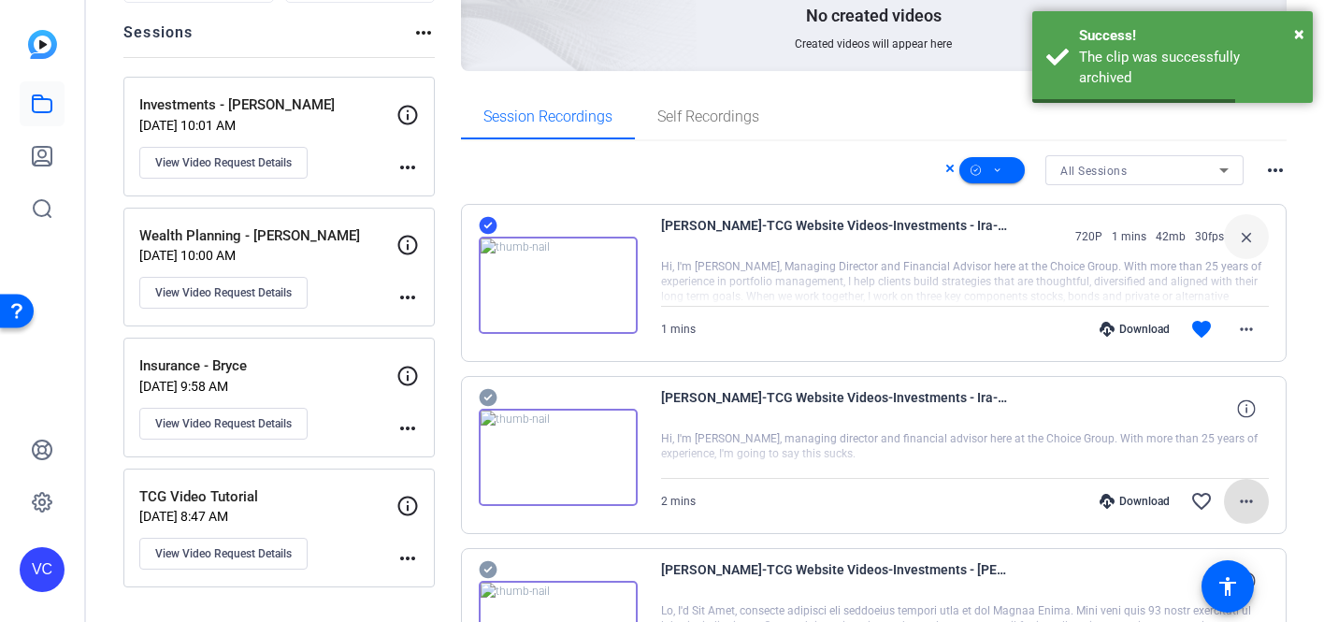
click at [1240, 499] on mat-icon "more_horiz" at bounding box center [1246, 501] width 22 height 22
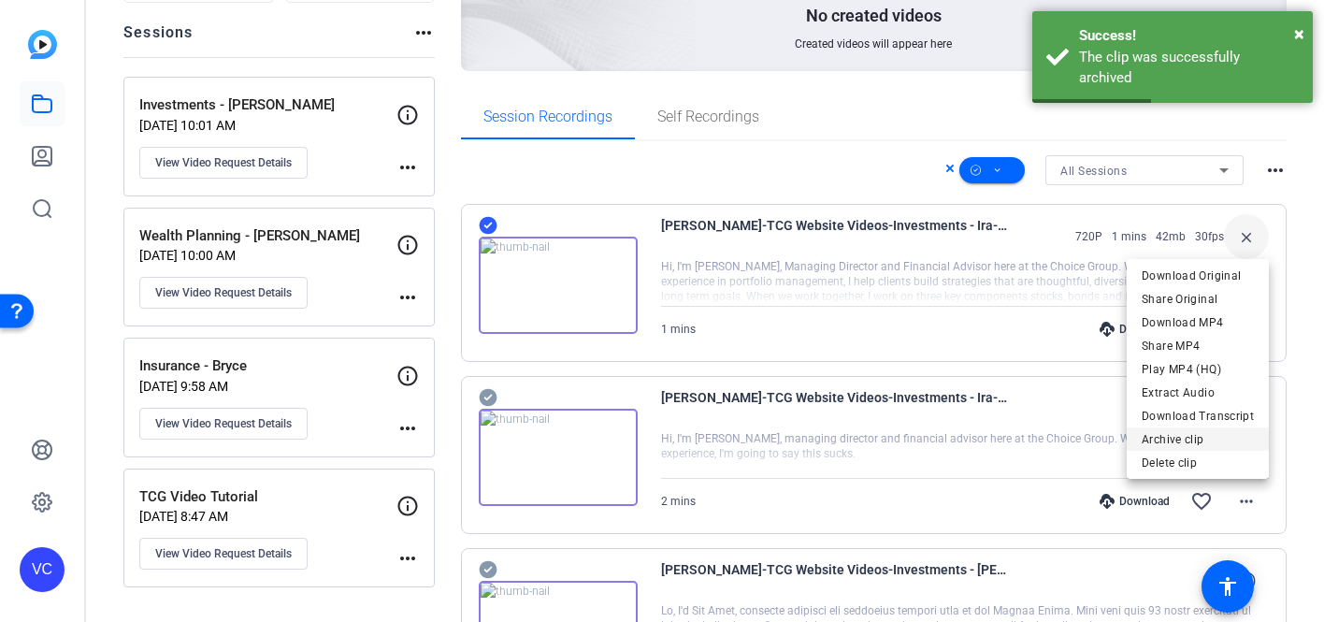
click at [1178, 442] on span "Archive clip" at bounding box center [1197, 439] width 112 height 22
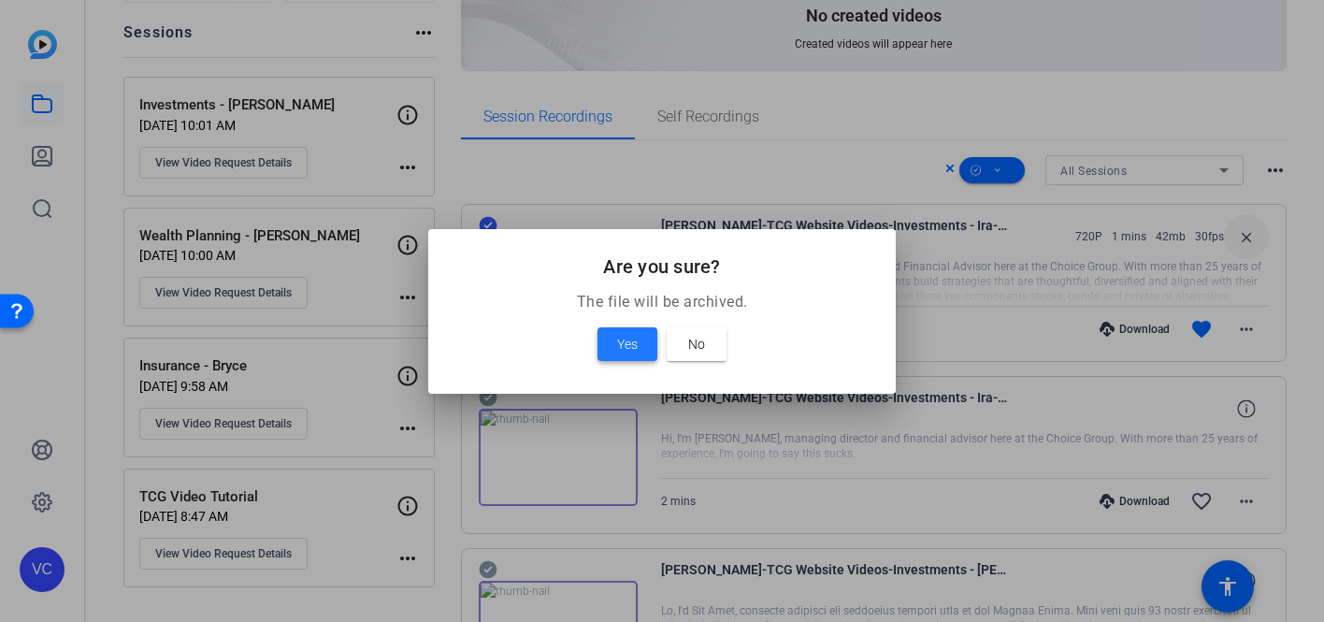
click at [617, 343] on span "Yes" at bounding box center [627, 344] width 21 height 22
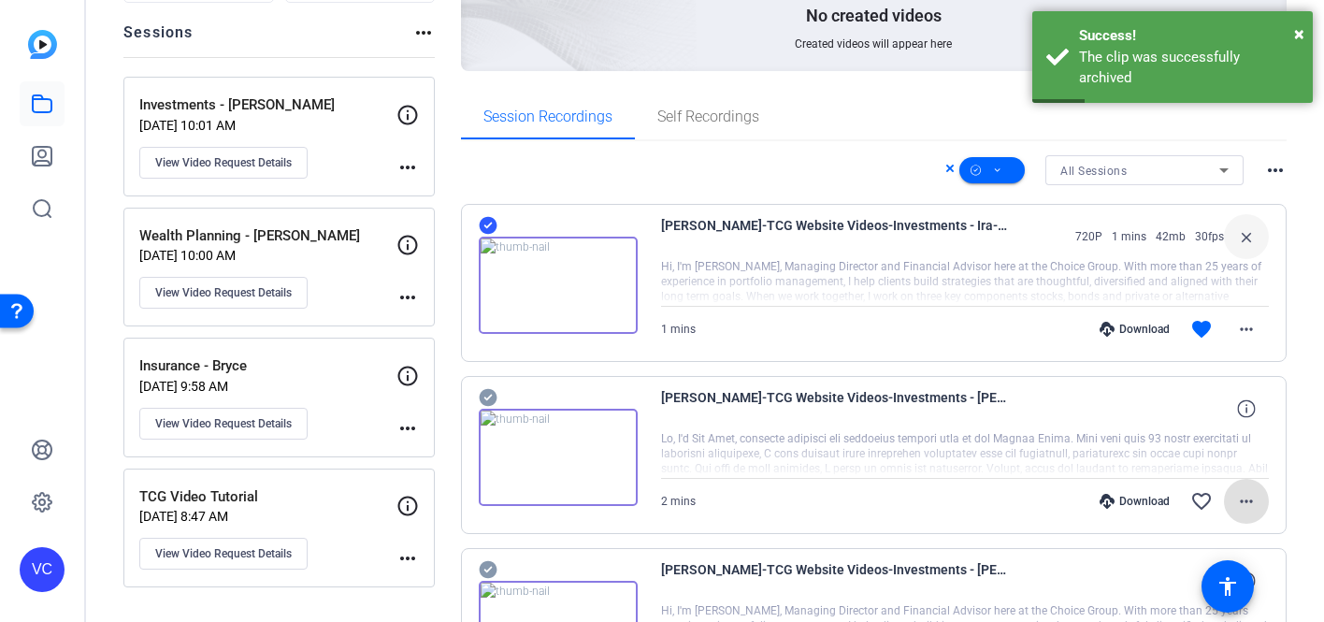
click at [1244, 504] on mat-icon "more_horiz" at bounding box center [1246, 501] width 22 height 22
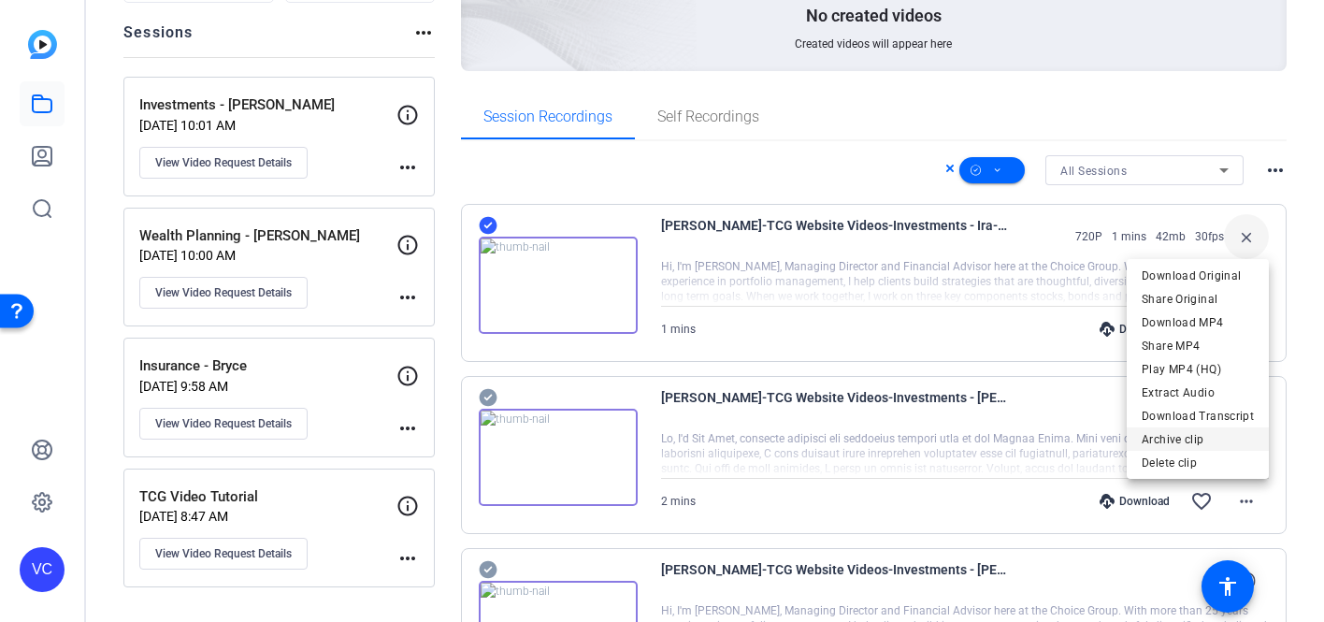
click at [1216, 438] on span "Archive clip" at bounding box center [1197, 439] width 112 height 22
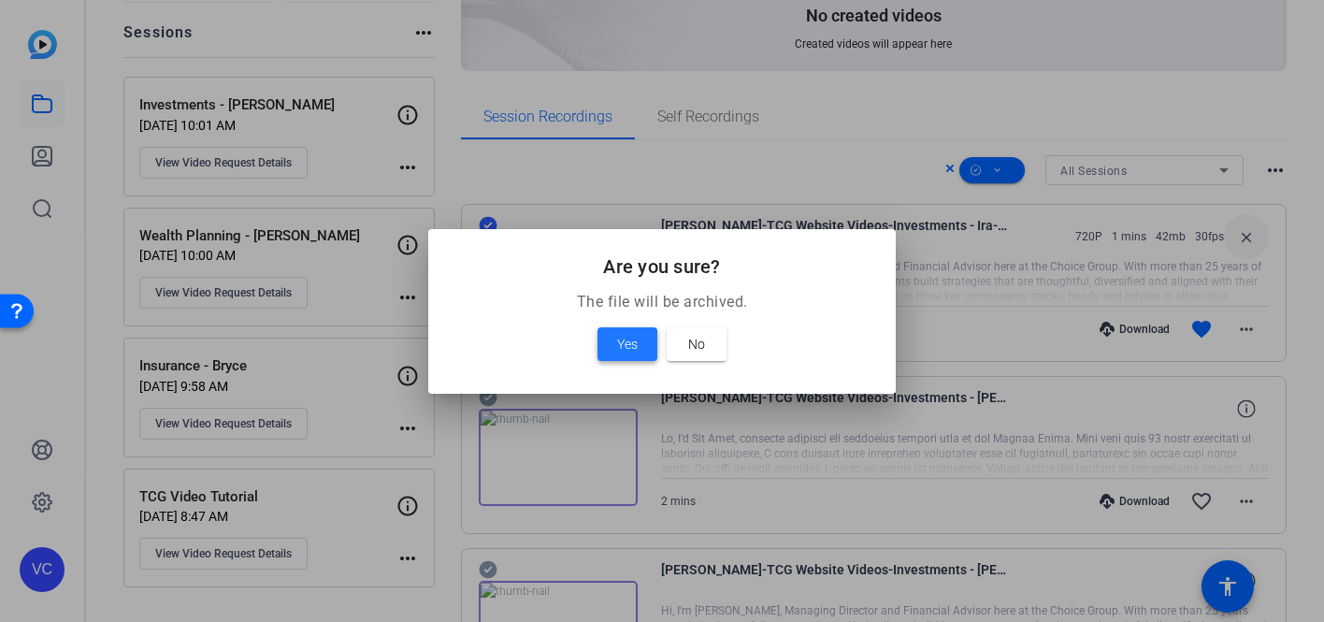
click at [624, 337] on span "Yes" at bounding box center [627, 344] width 21 height 22
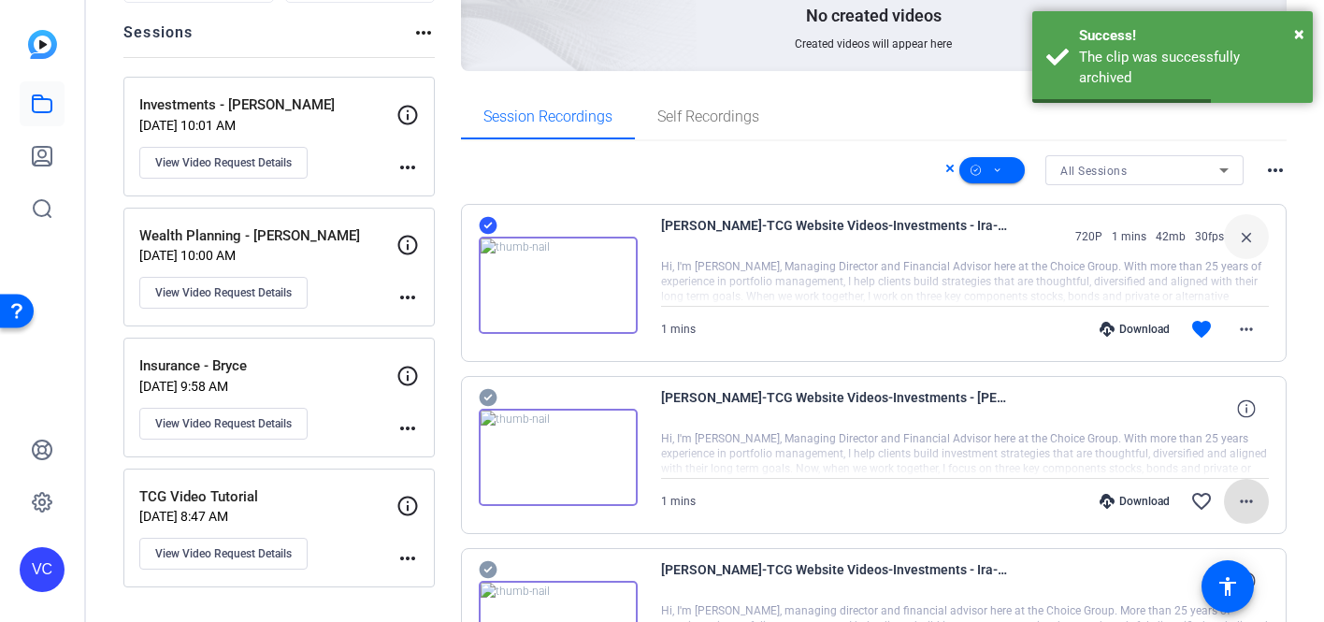
click at [1238, 502] on mat-icon "more_horiz" at bounding box center [1246, 501] width 22 height 22
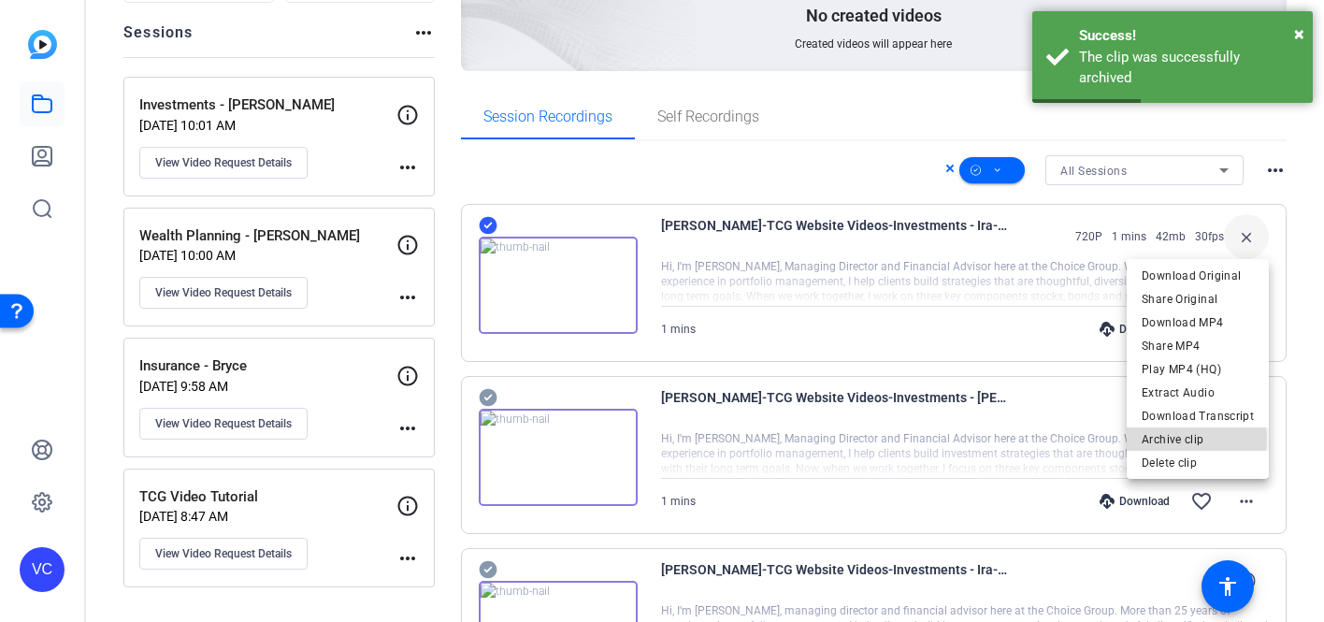
click at [1185, 438] on span "Archive clip" at bounding box center [1197, 439] width 112 height 22
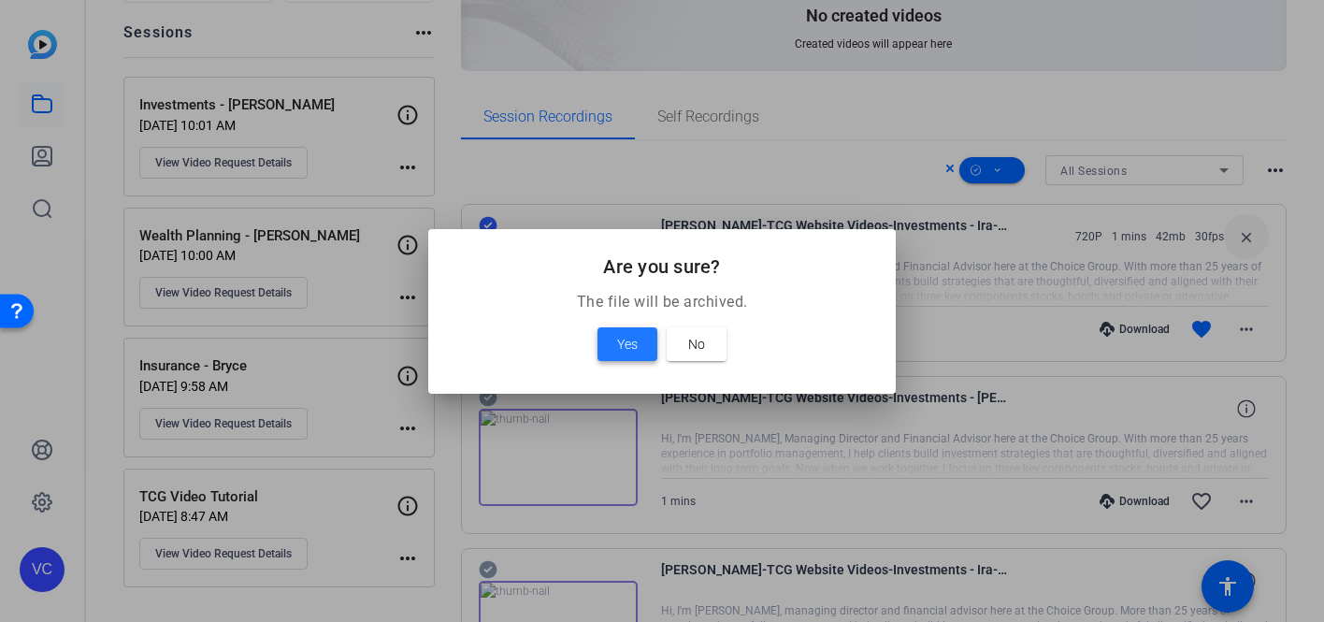
click at [611, 340] on span at bounding box center [627, 344] width 60 height 45
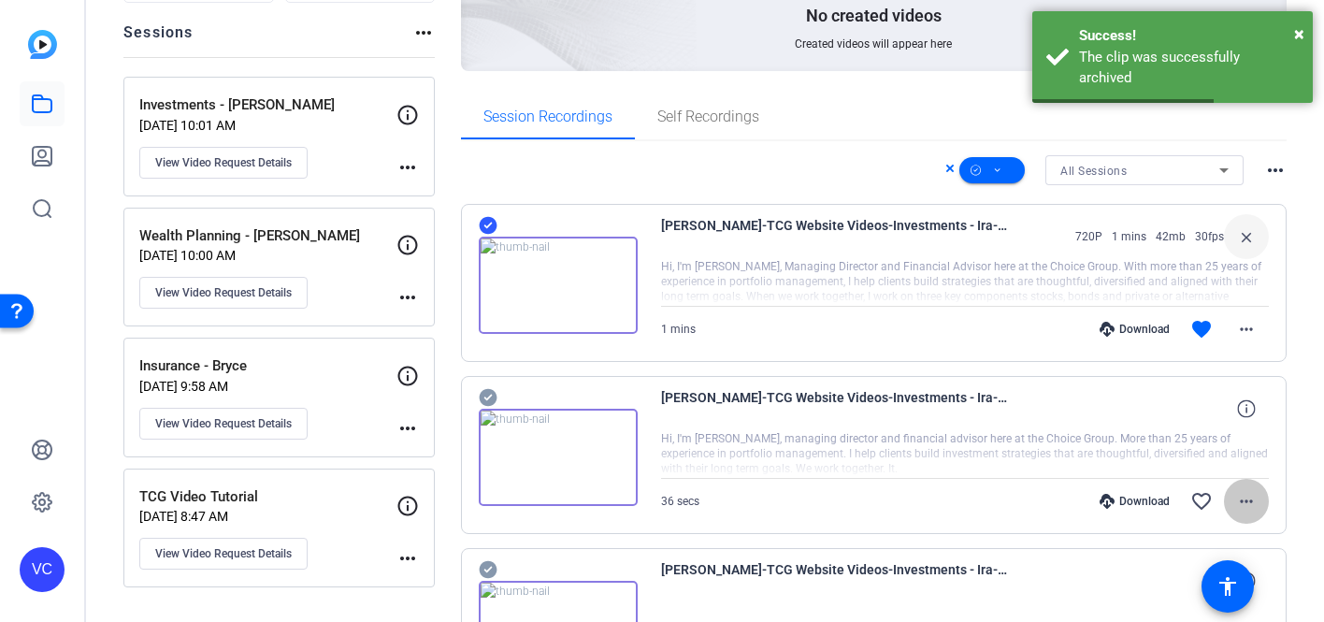
click at [1240, 503] on mat-icon "more_horiz" at bounding box center [1246, 501] width 22 height 22
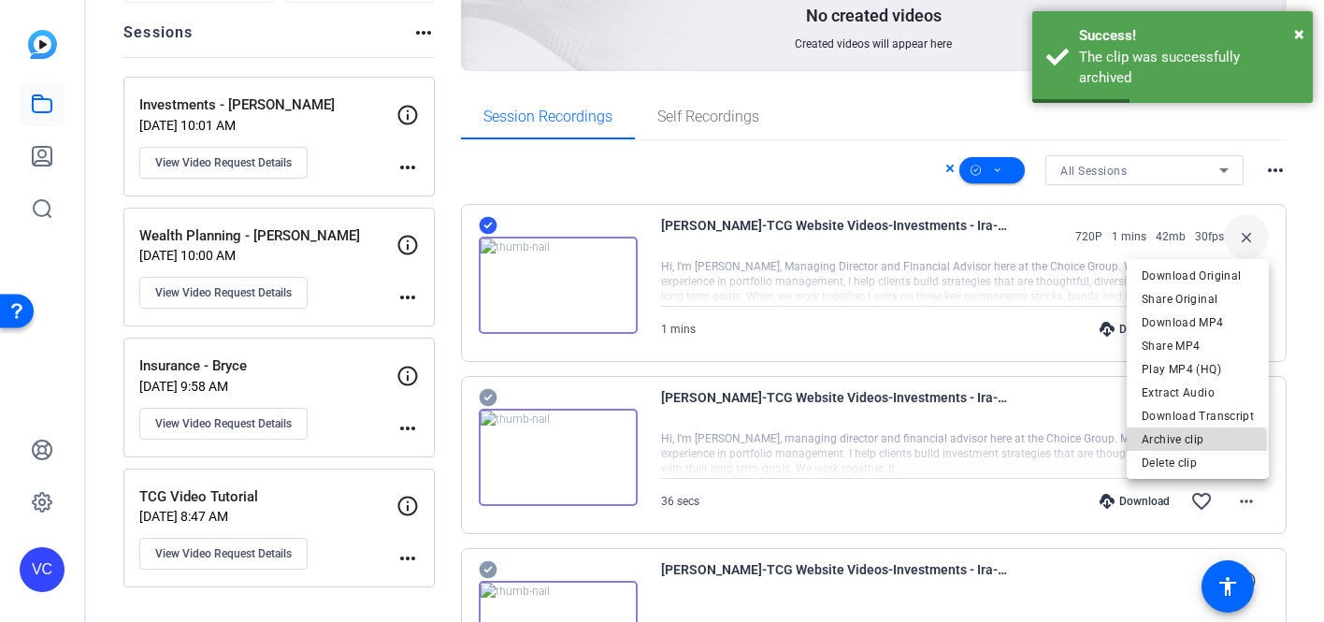
click at [1182, 442] on span "Archive clip" at bounding box center [1197, 439] width 112 height 22
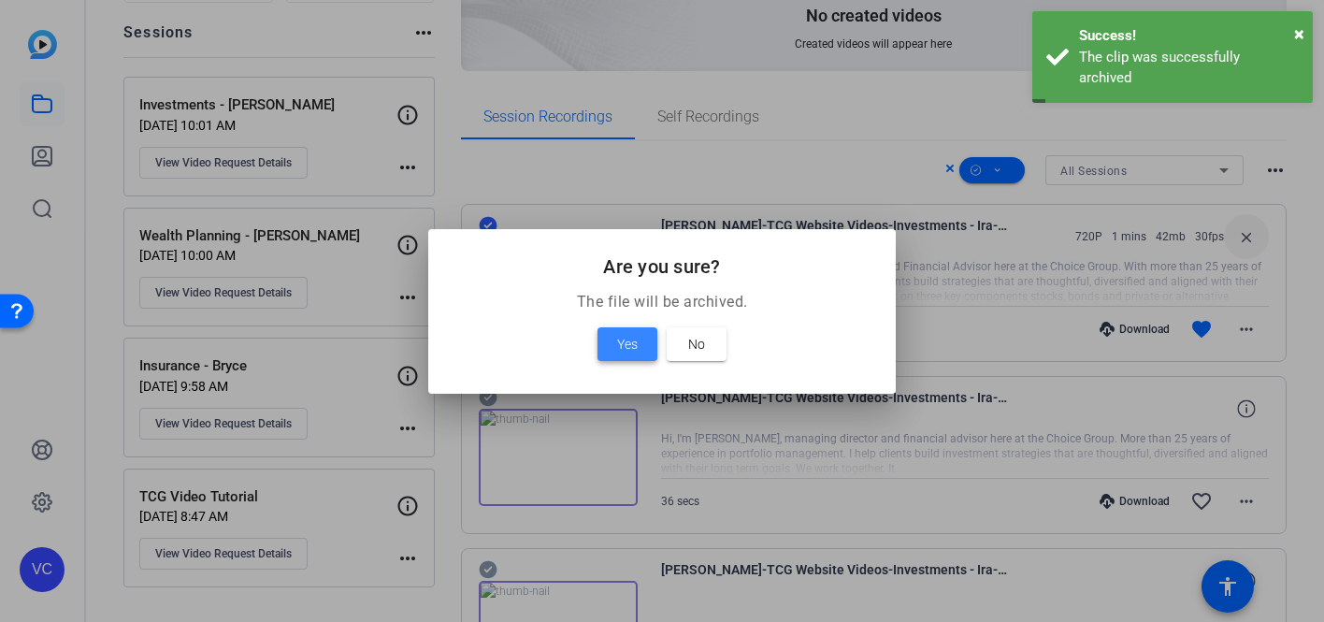
click at [623, 341] on span "Yes" at bounding box center [627, 344] width 21 height 22
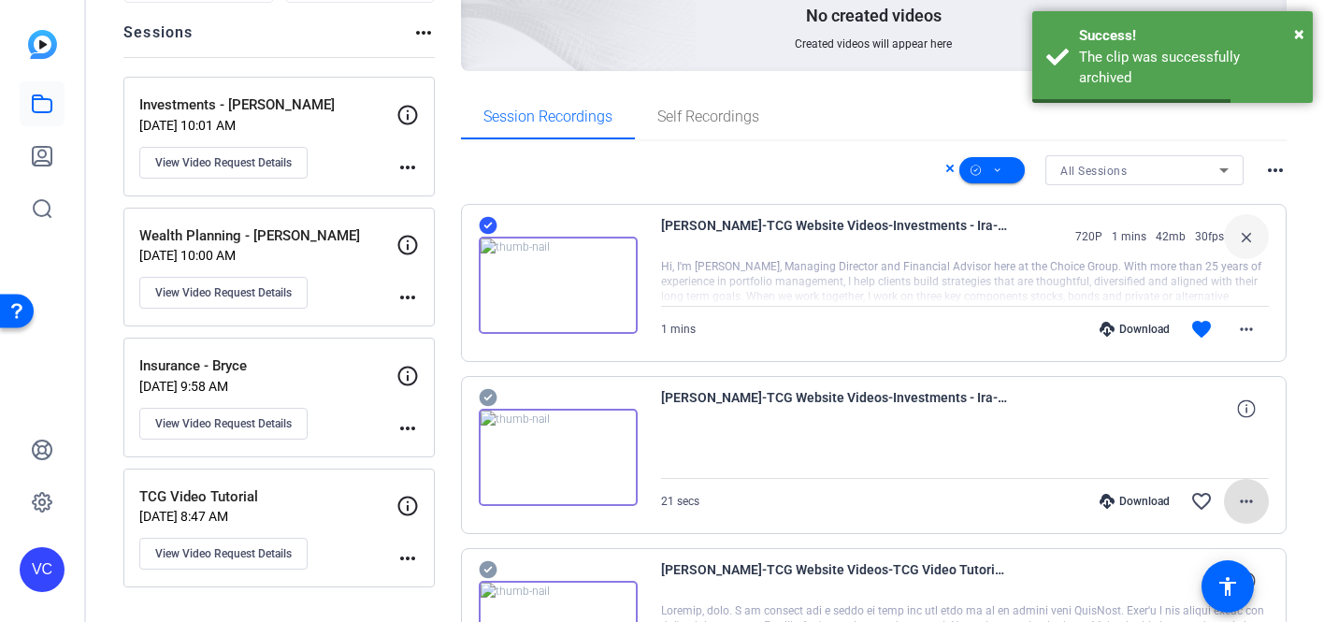
click at [1237, 495] on mat-icon "more_horiz" at bounding box center [1246, 501] width 22 height 22
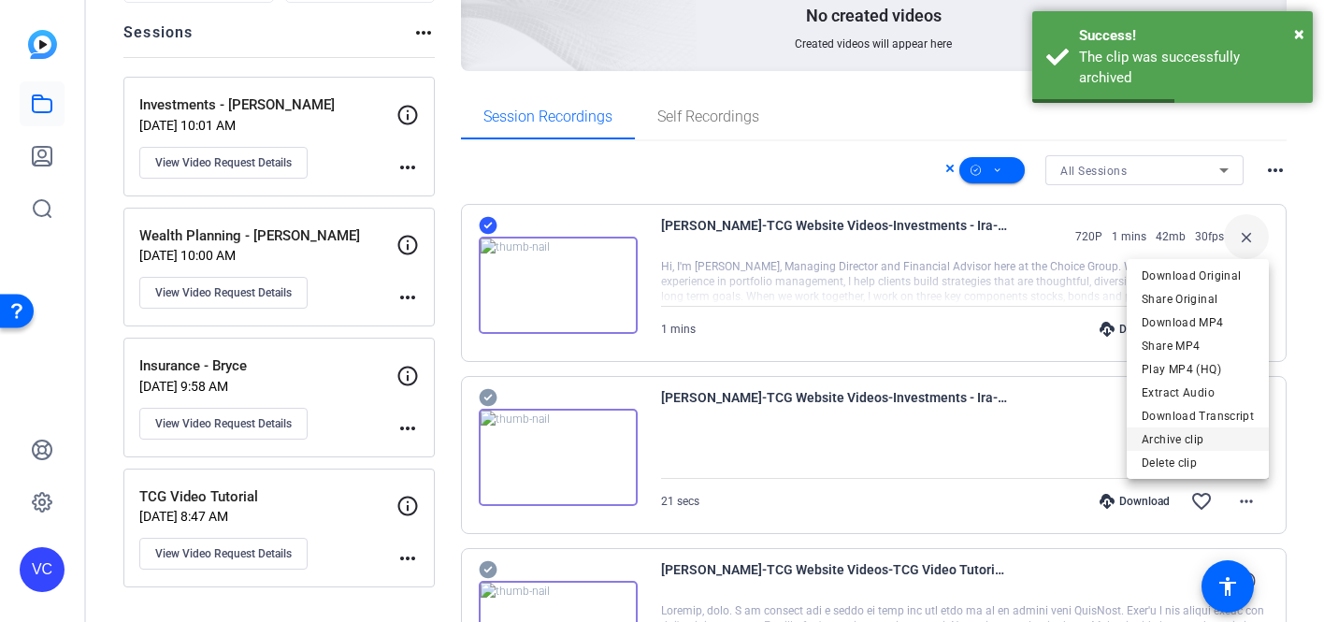
click at [1184, 433] on span "Archive clip" at bounding box center [1197, 439] width 112 height 22
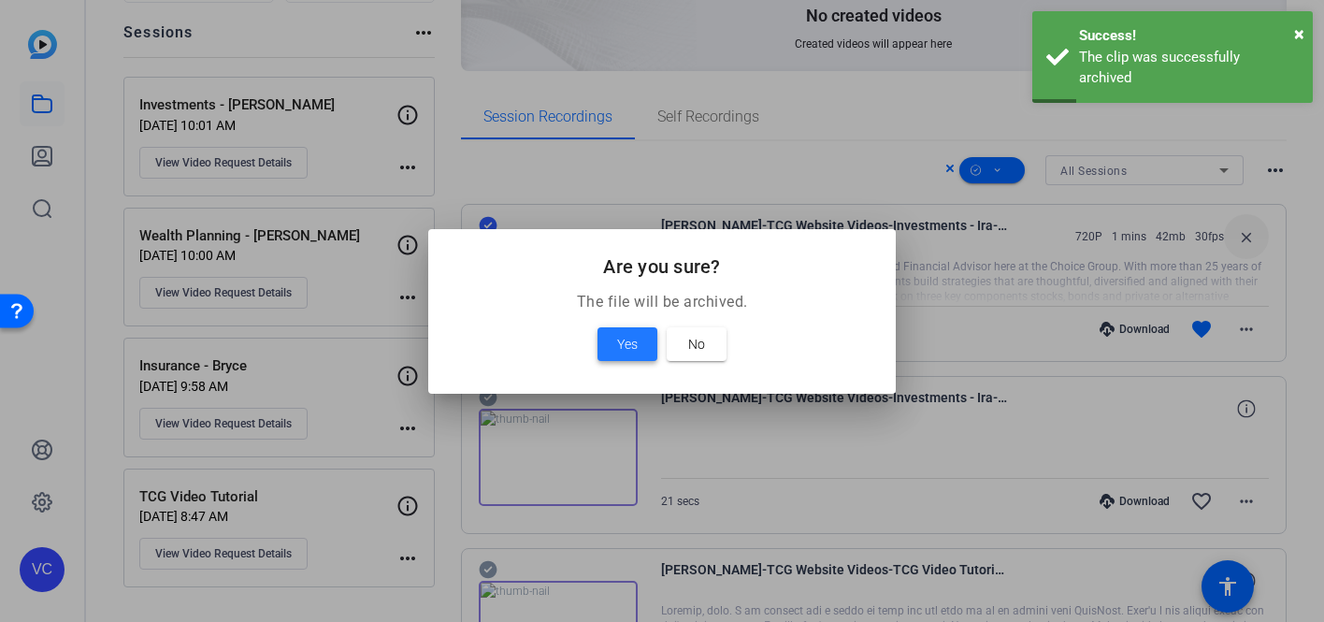
click at [638, 351] on span at bounding box center [627, 344] width 60 height 45
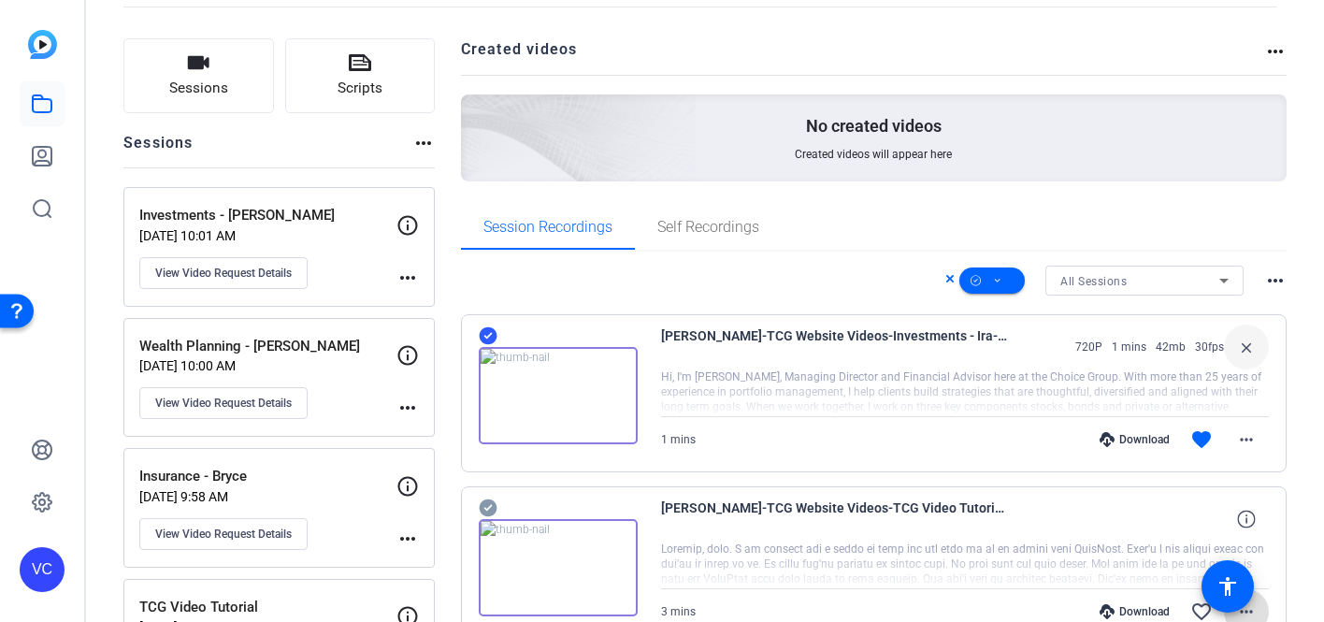
scroll to position [94, 0]
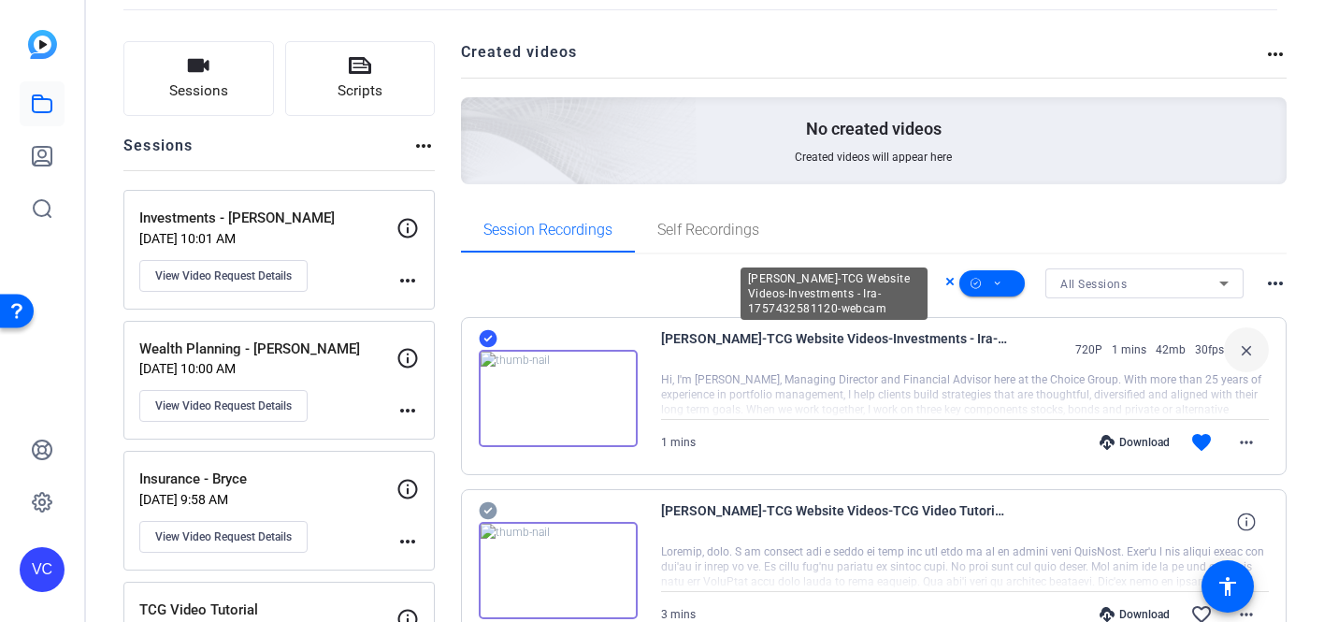
click at [840, 339] on span "[PERSON_NAME]-TCG Website Videos-Investments - Ira-1757432581120-webcam" at bounding box center [834, 349] width 346 height 45
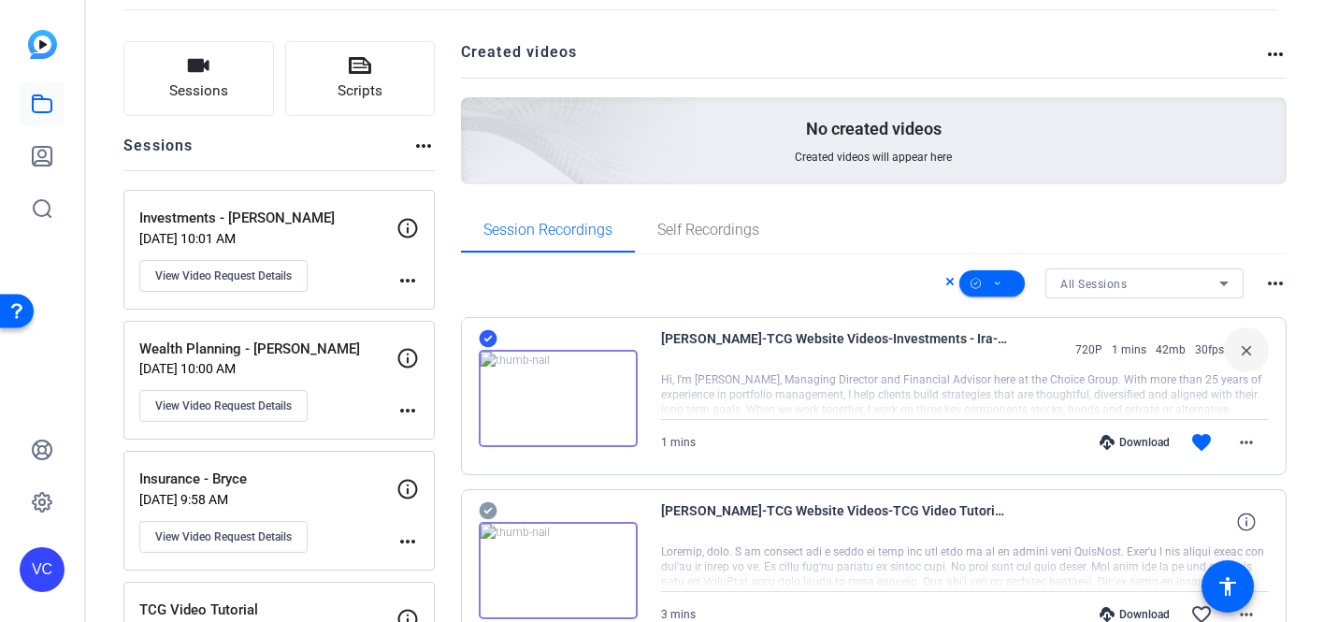
click at [840, 339] on span "[PERSON_NAME]-TCG Website Videos-Investments - Ira-1757432581120-webcam" at bounding box center [834, 349] width 346 height 45
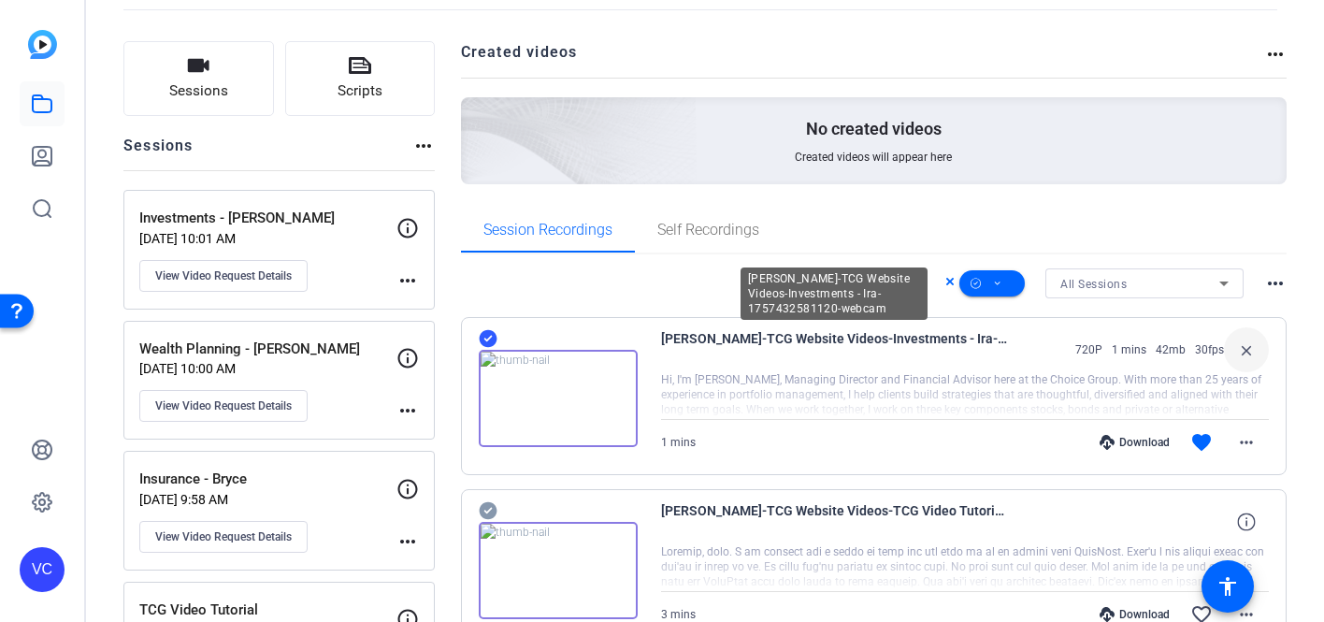
click at [958, 368] on span "[PERSON_NAME]-TCG Website Videos-Investments - Ira-1757432581120-webcam" at bounding box center [834, 349] width 346 height 45
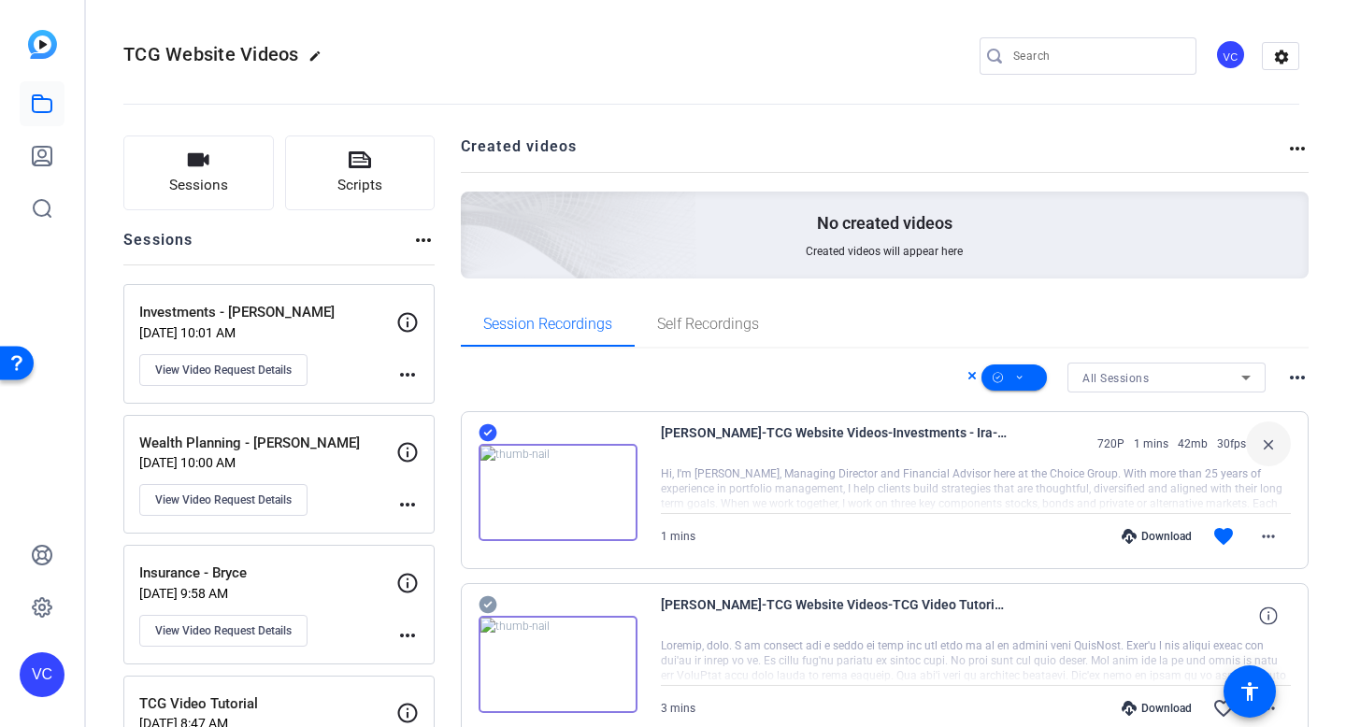
scroll to position [97, 0]
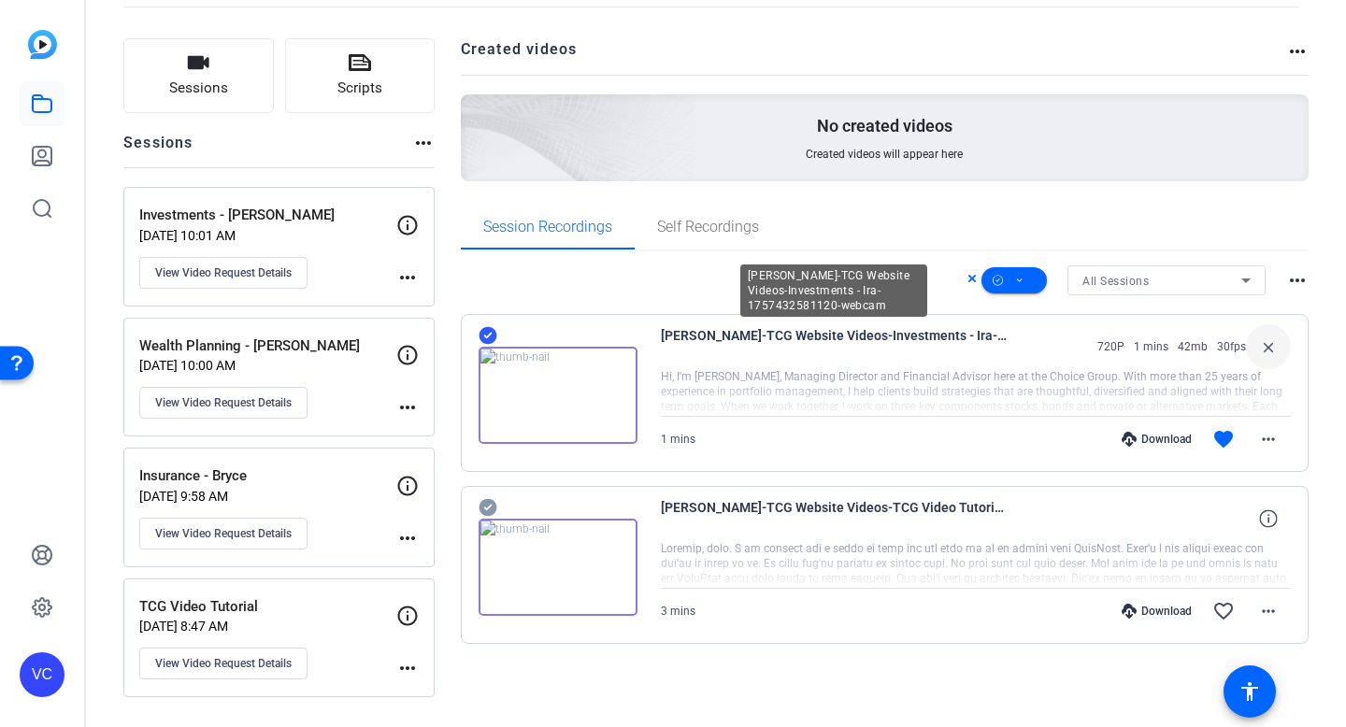
click at [923, 352] on span "[PERSON_NAME]-TCG Website Videos-Investments - Ira-1757432581120-webcam" at bounding box center [834, 346] width 346 height 45
click at [1303, 285] on mat-icon "more_horiz" at bounding box center [1297, 280] width 22 height 22
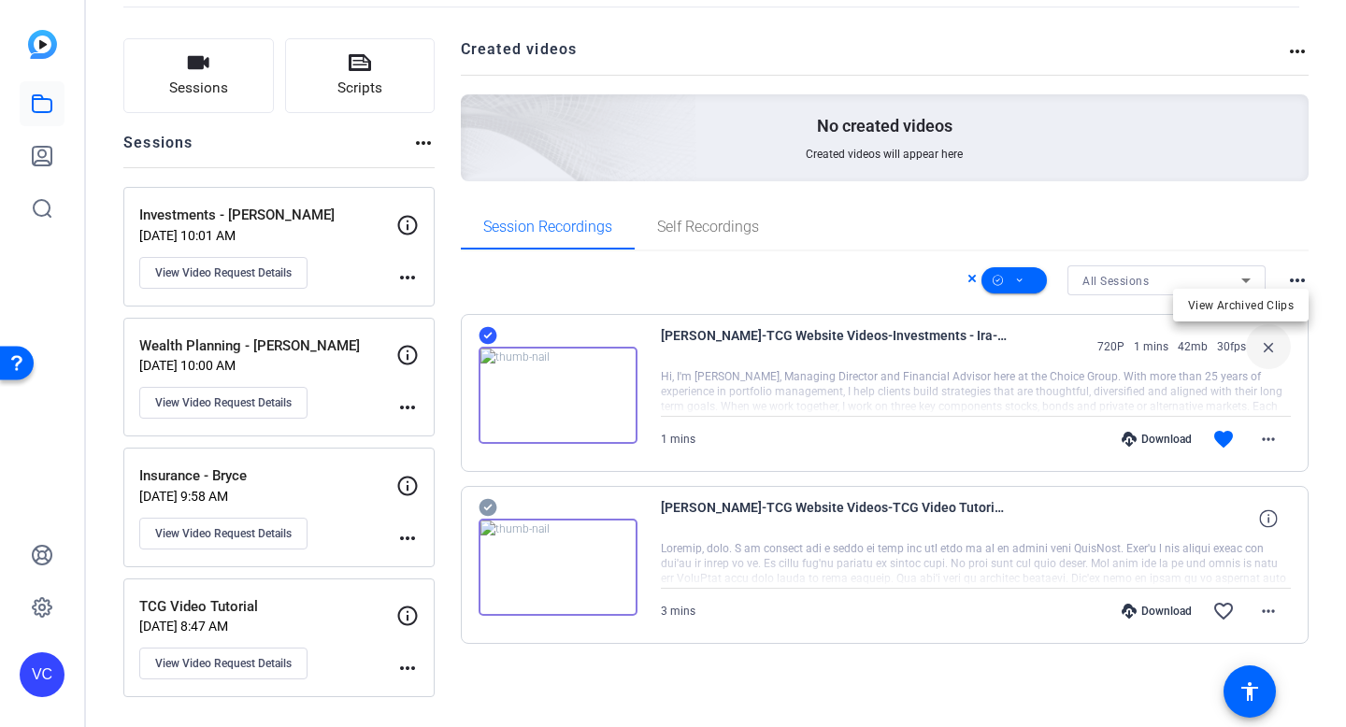
click at [43, 100] on div at bounding box center [673, 363] width 1346 height 727
click at [45, 152] on icon at bounding box center [42, 156] width 19 height 19
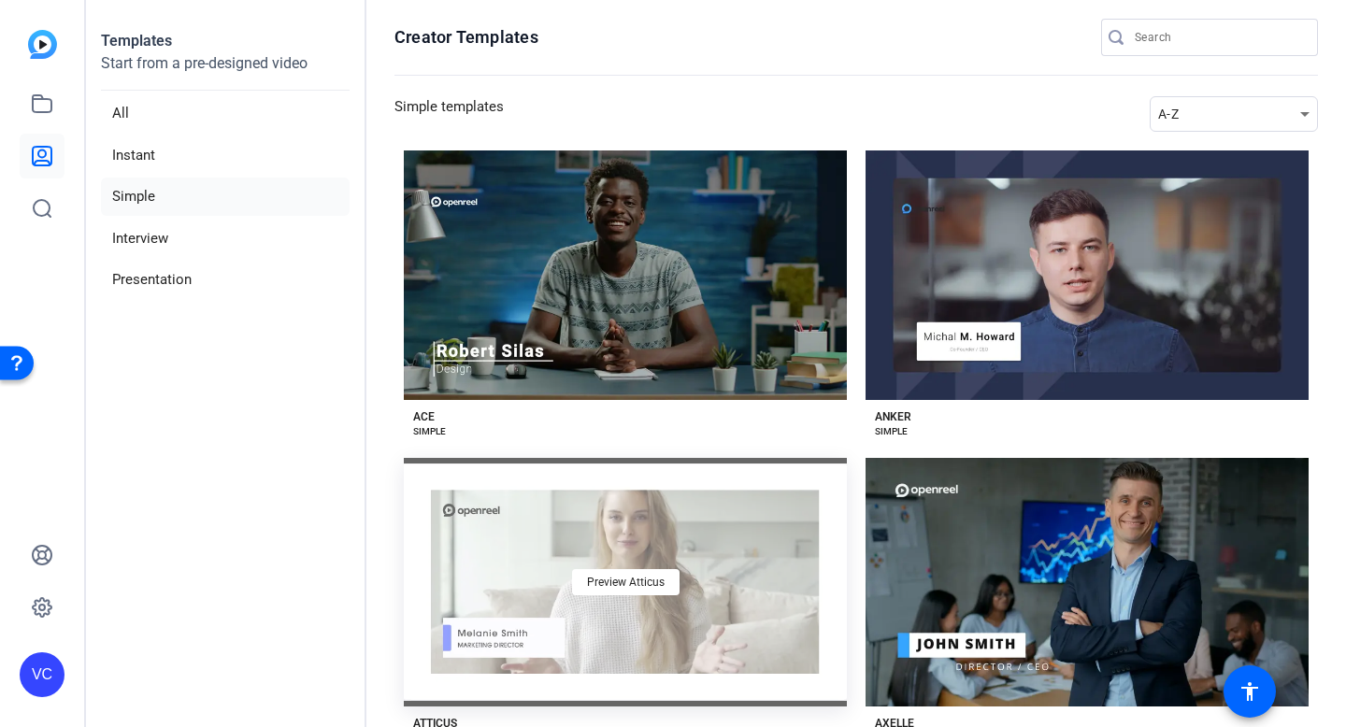
click at [775, 621] on div "Preview Atticus" at bounding box center [625, 583] width 443 height 250
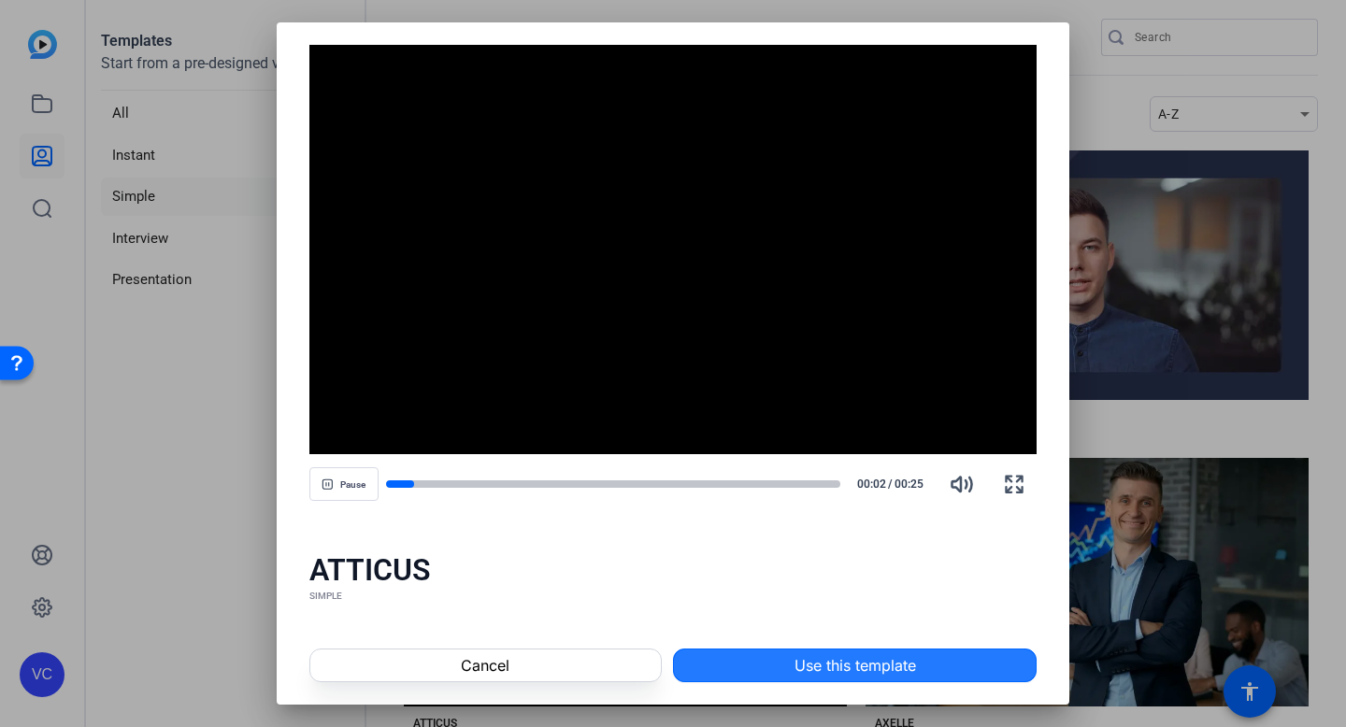
click at [804, 621] on span "Use this template" at bounding box center [856, 665] width 122 height 22
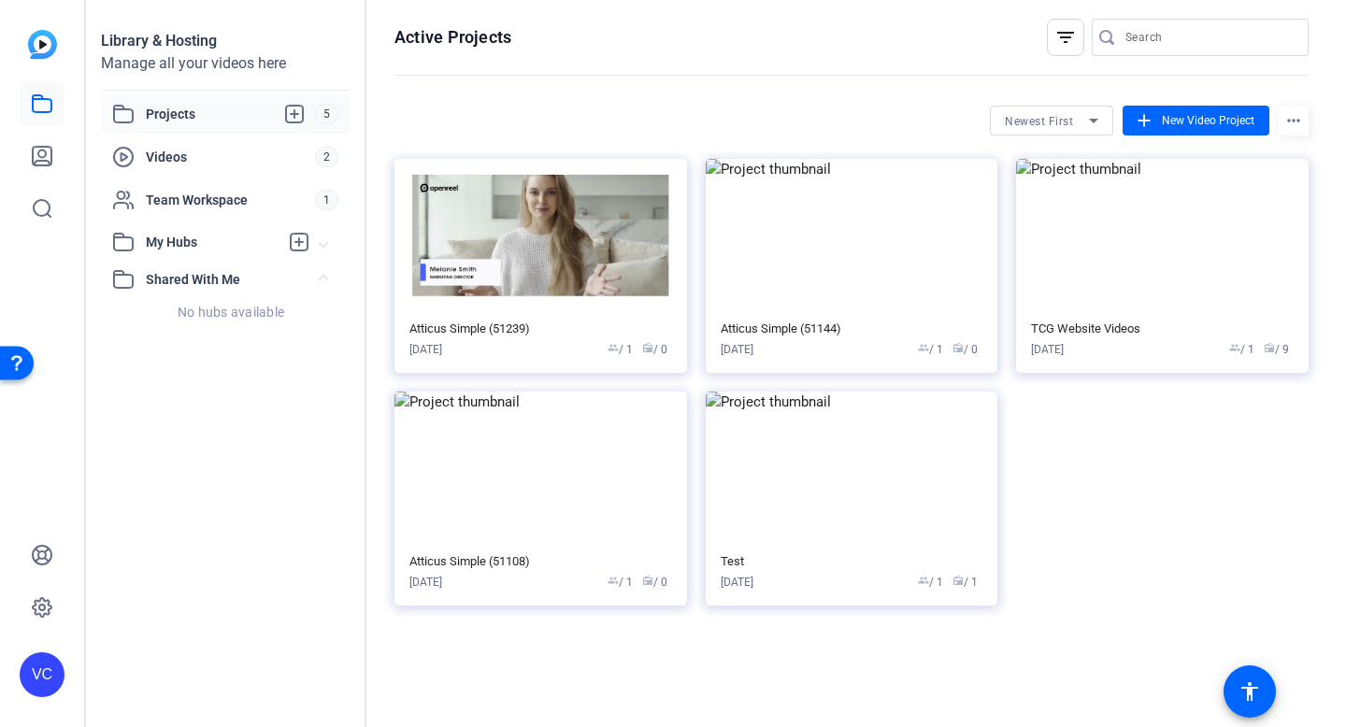
click at [164, 115] on span "Projects" at bounding box center [230, 114] width 169 height 22
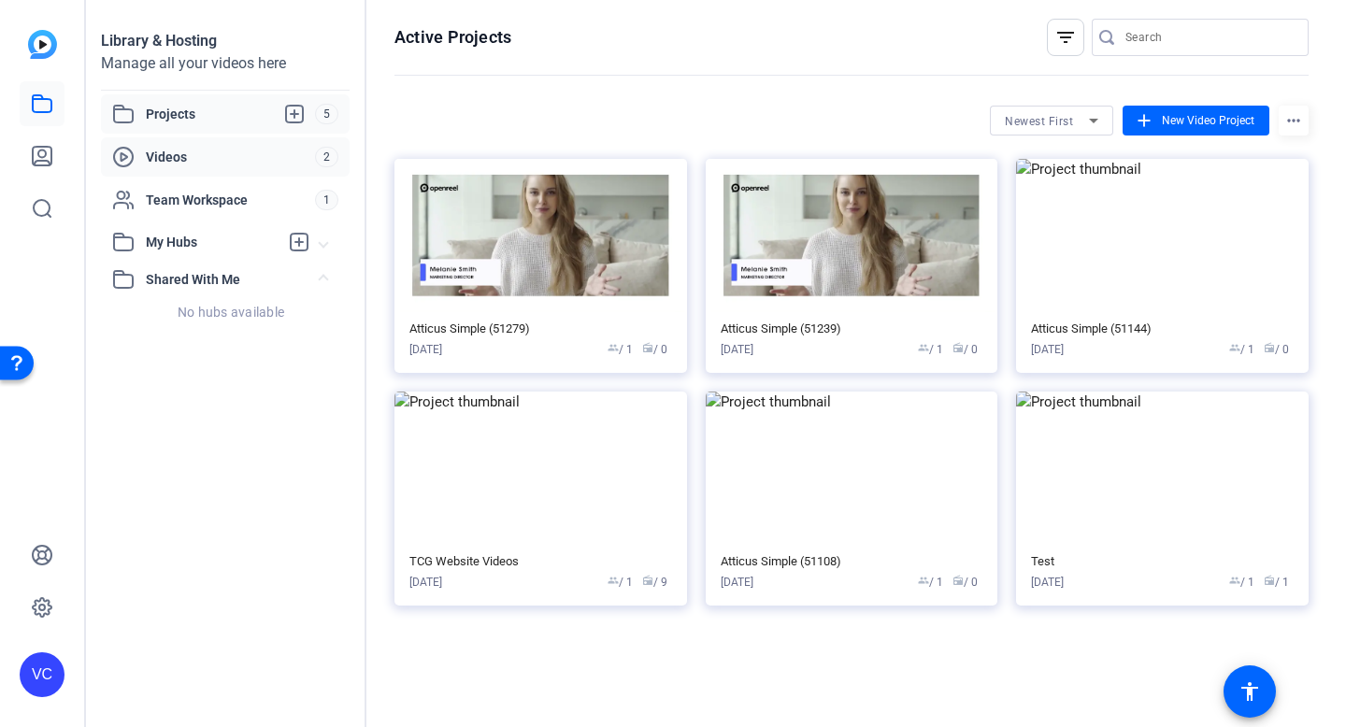
click at [177, 160] on span "Videos" at bounding box center [230, 157] width 169 height 19
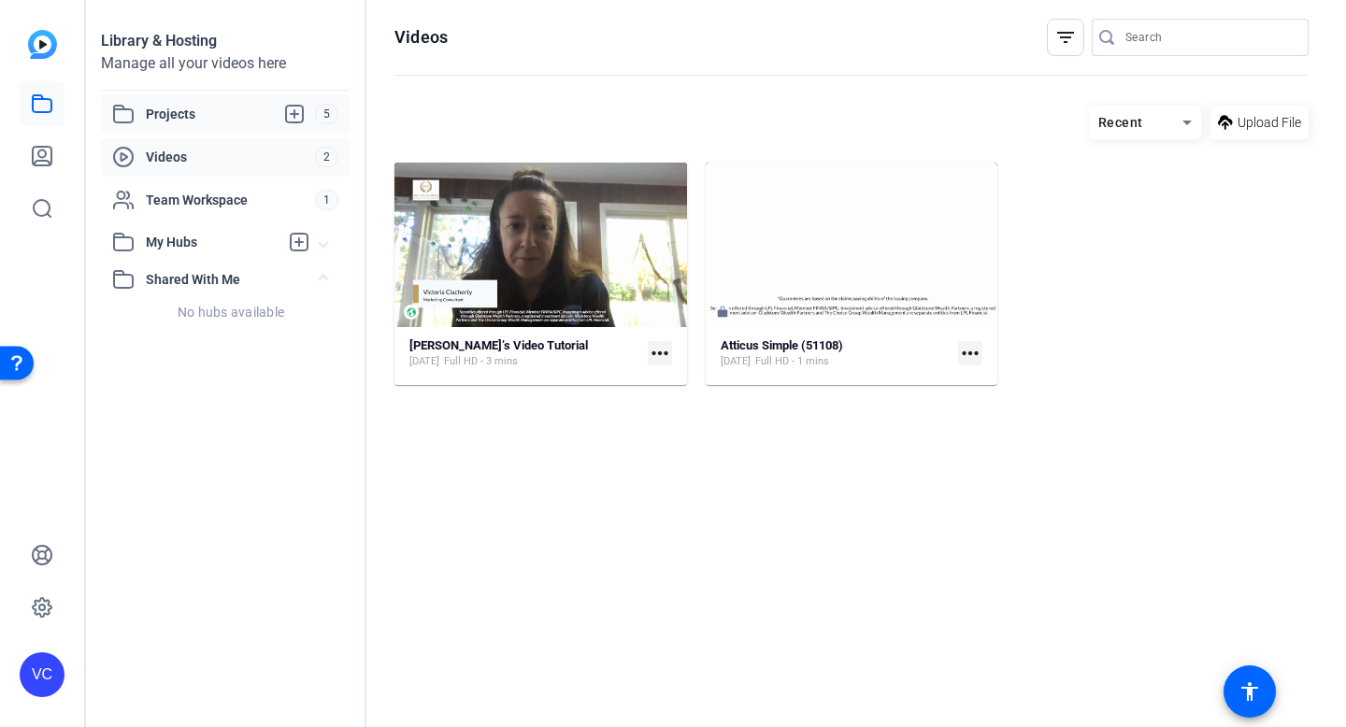
click at [216, 110] on span "Projects" at bounding box center [230, 114] width 169 height 22
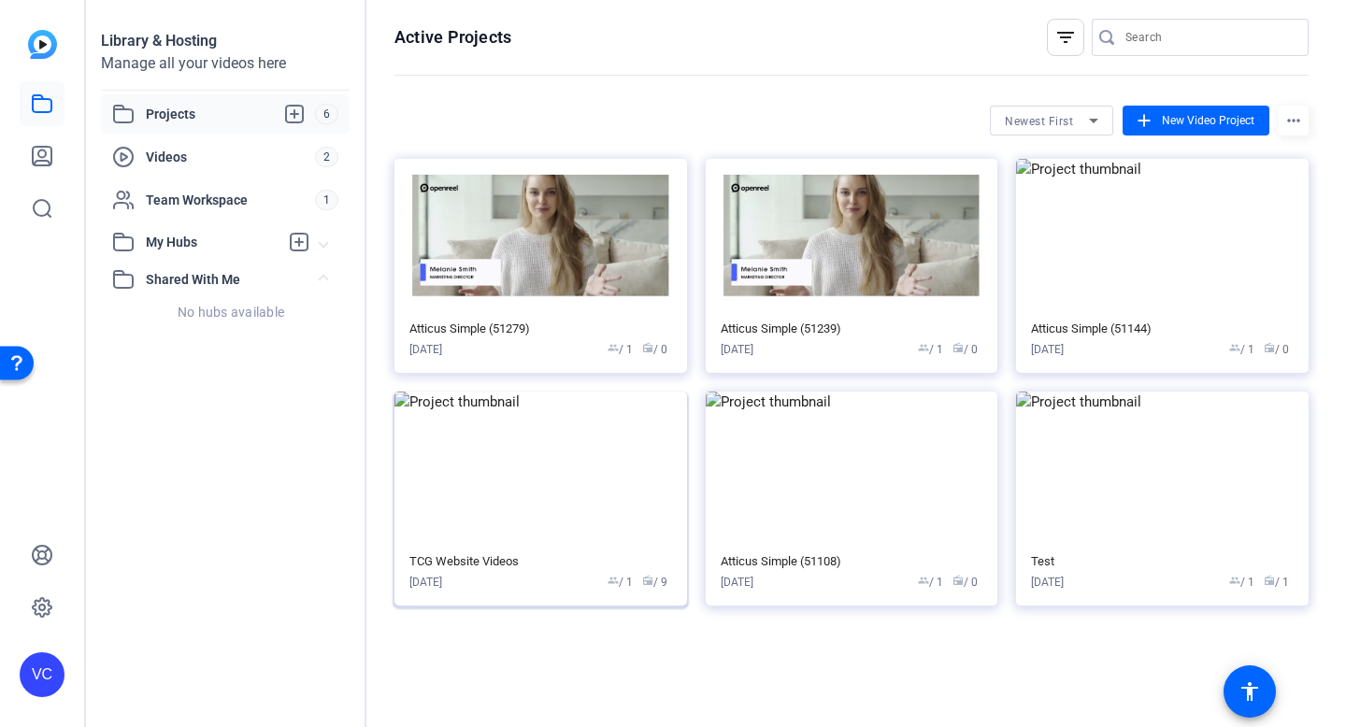
click at [560, 514] on img at bounding box center [540, 468] width 293 height 153
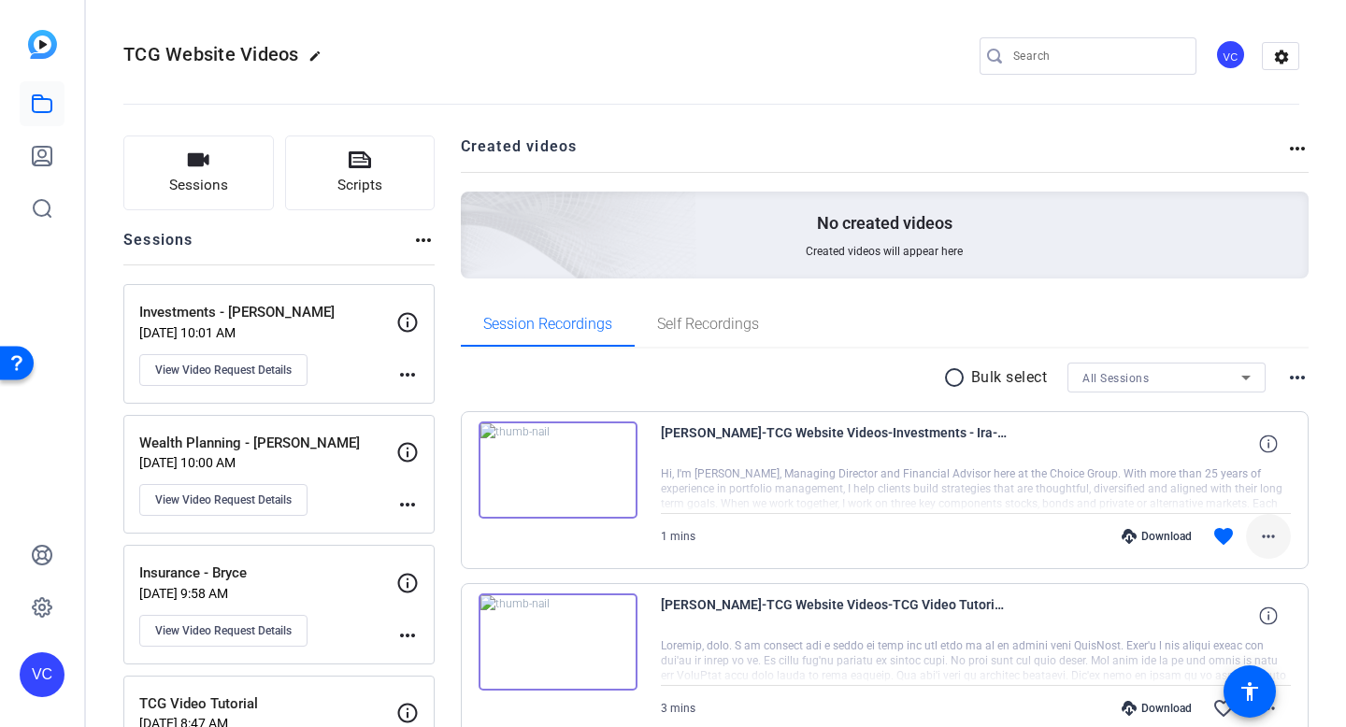
click at [1267, 534] on mat-icon "more_horiz" at bounding box center [1268, 536] width 22 height 22
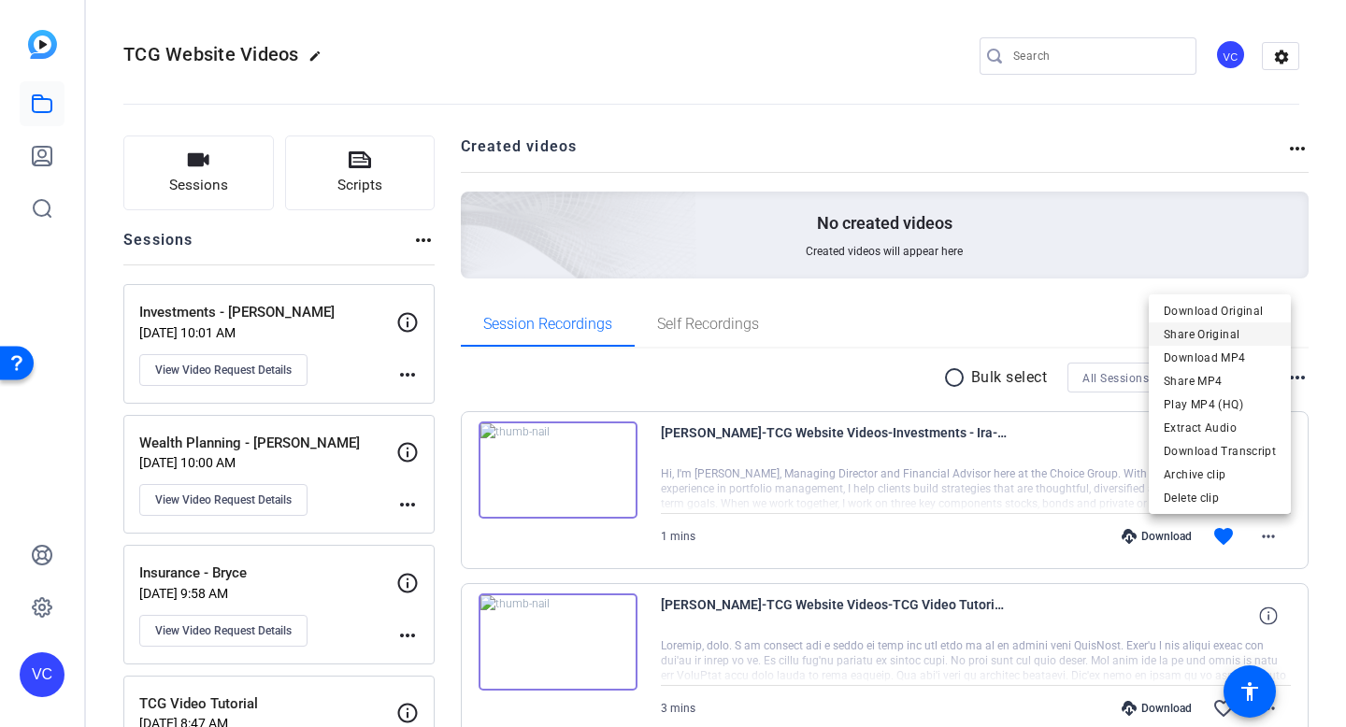
click at [1226, 341] on span "Share Original" at bounding box center [1220, 334] width 112 height 22
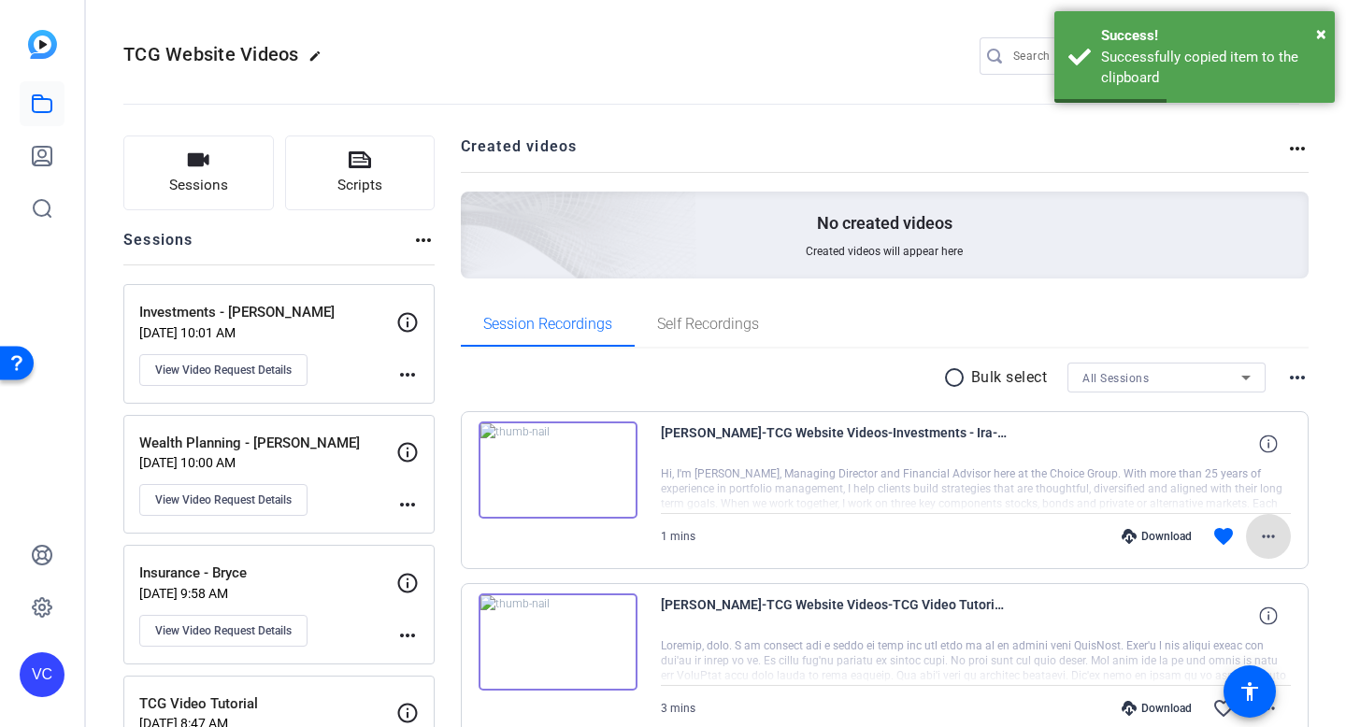
click at [1272, 545] on mat-icon "more_horiz" at bounding box center [1268, 536] width 22 height 22
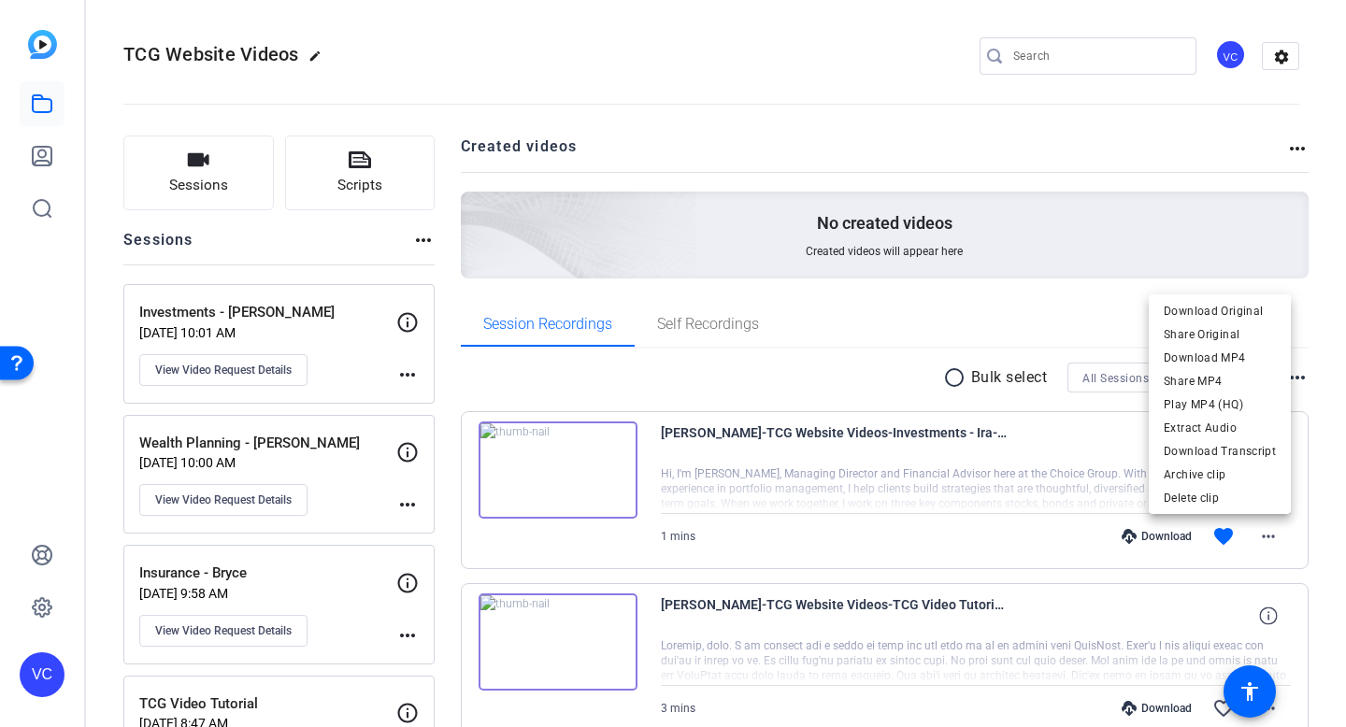
click at [896, 435] on div at bounding box center [673, 363] width 1346 height 727
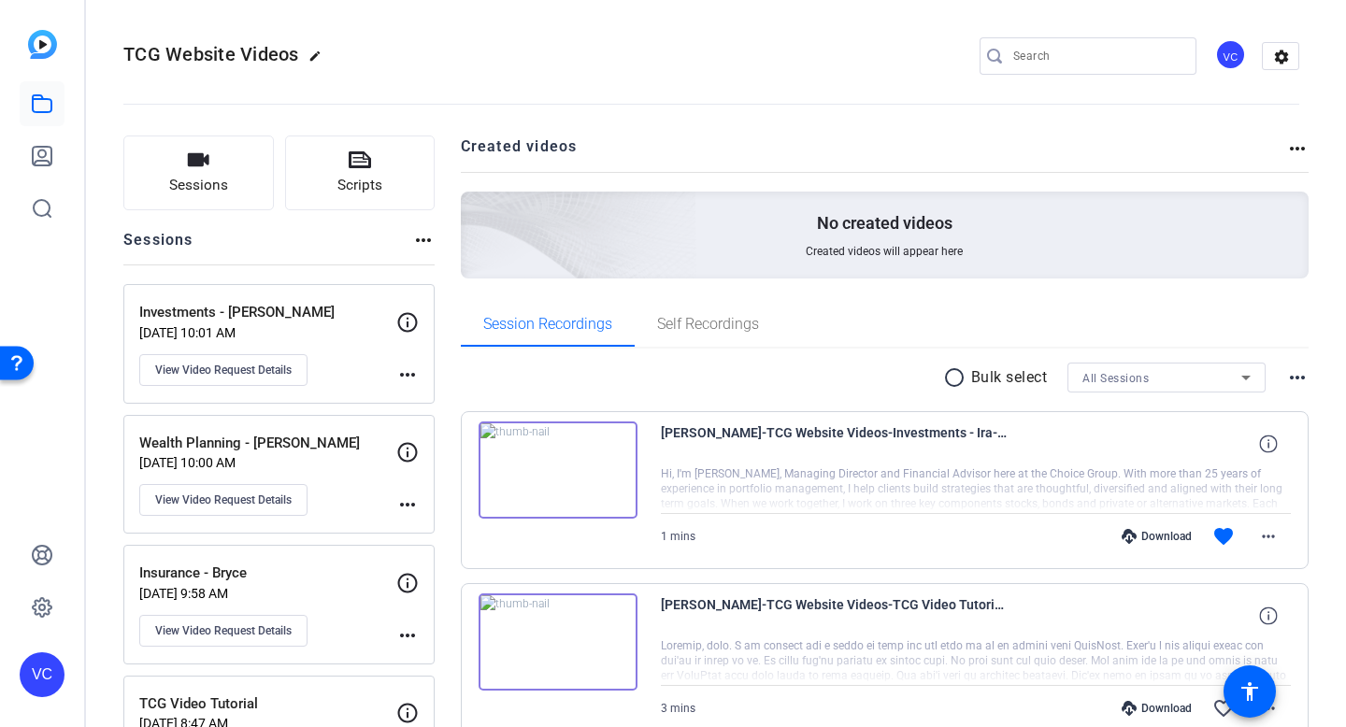
click at [949, 382] on mat-icon "radio_button_unchecked" at bounding box center [957, 377] width 28 height 22
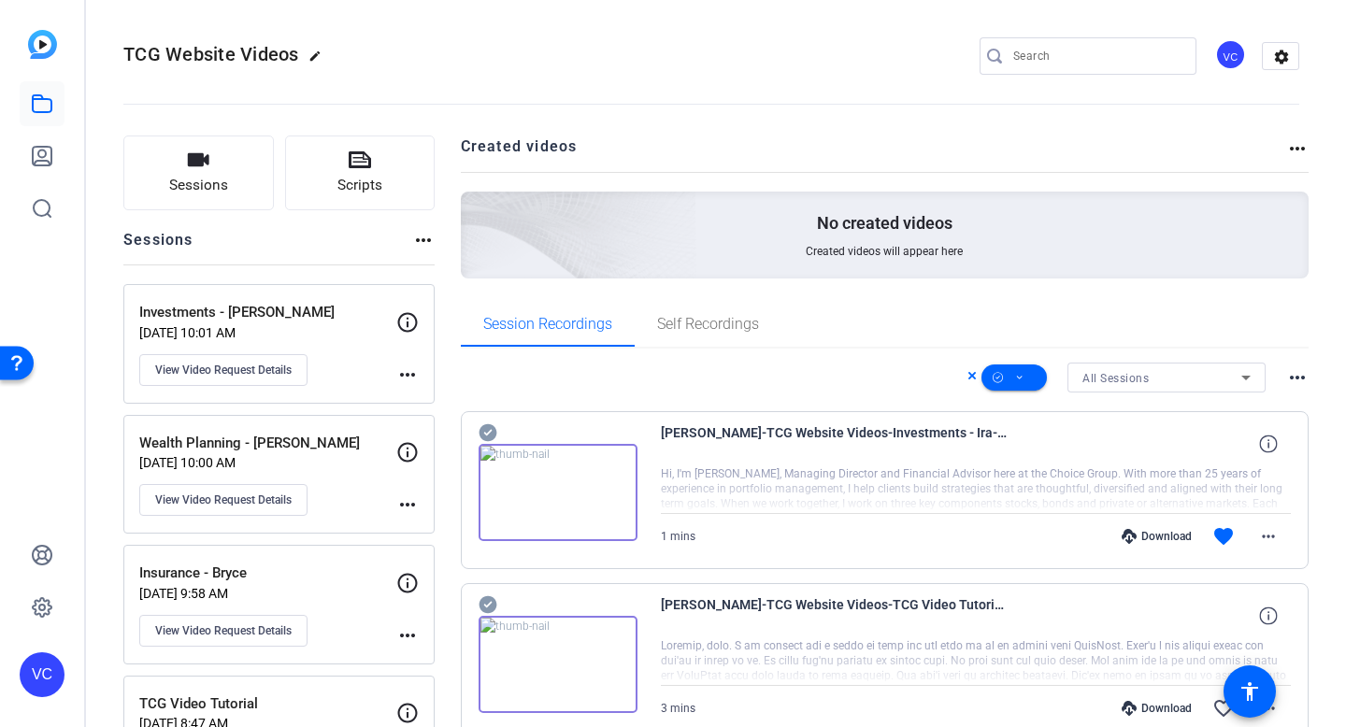
click at [482, 430] on icon at bounding box center [488, 433] width 18 height 18
click at [848, 476] on div at bounding box center [976, 489] width 631 height 47
